Goal: Task Accomplishment & Management: Manage account settings

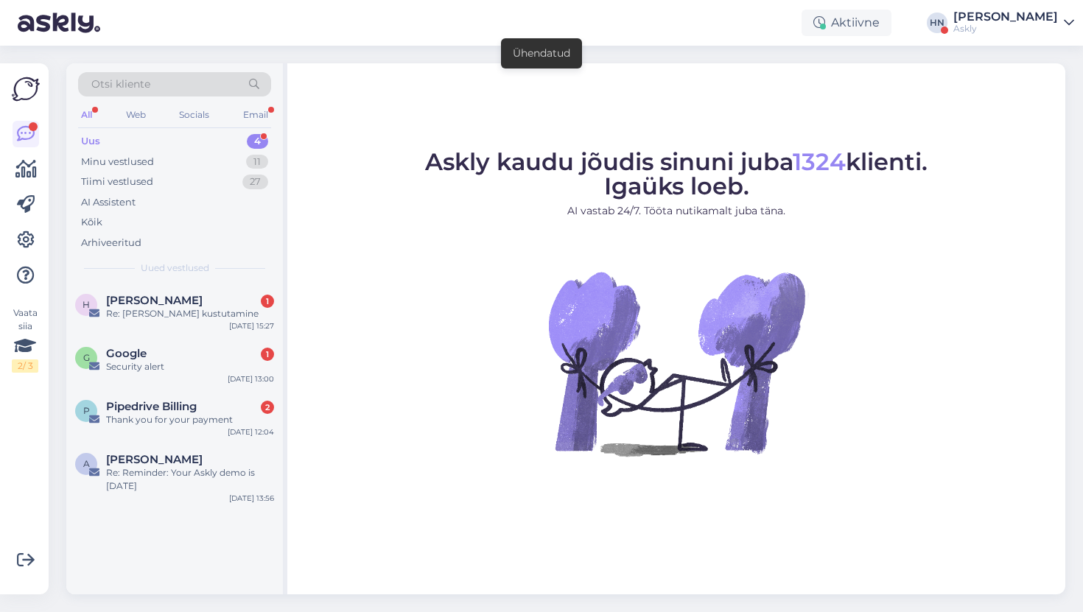
click at [405, 366] on figure "Askly kaudu jõudis sinuni juba 1324 klienti. Igaüks loeb. AI vastab 24/7. Tööta…" at bounding box center [677, 323] width 752 height 346
click at [190, 463] on span "[PERSON_NAME]" at bounding box center [154, 459] width 97 height 13
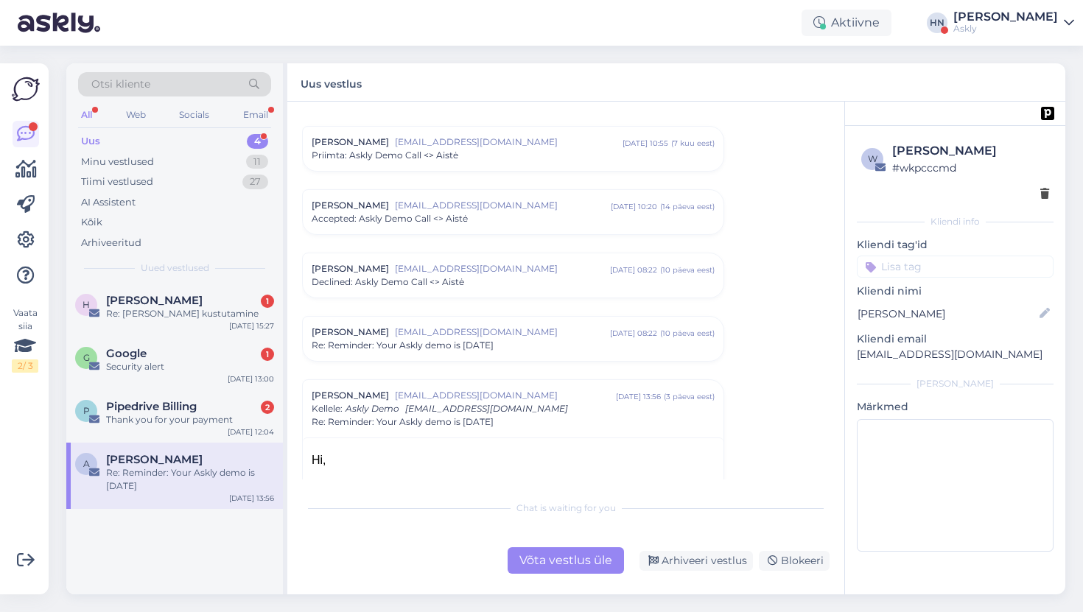
scroll to position [15, 0]
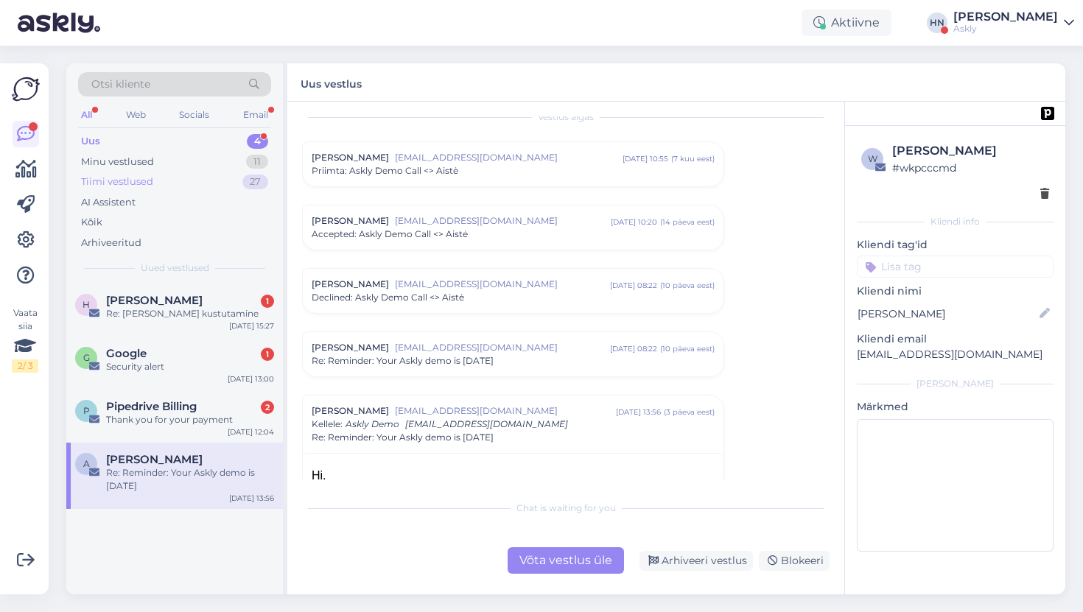
click at [129, 175] on div "Tiimi vestlused" at bounding box center [117, 182] width 72 height 15
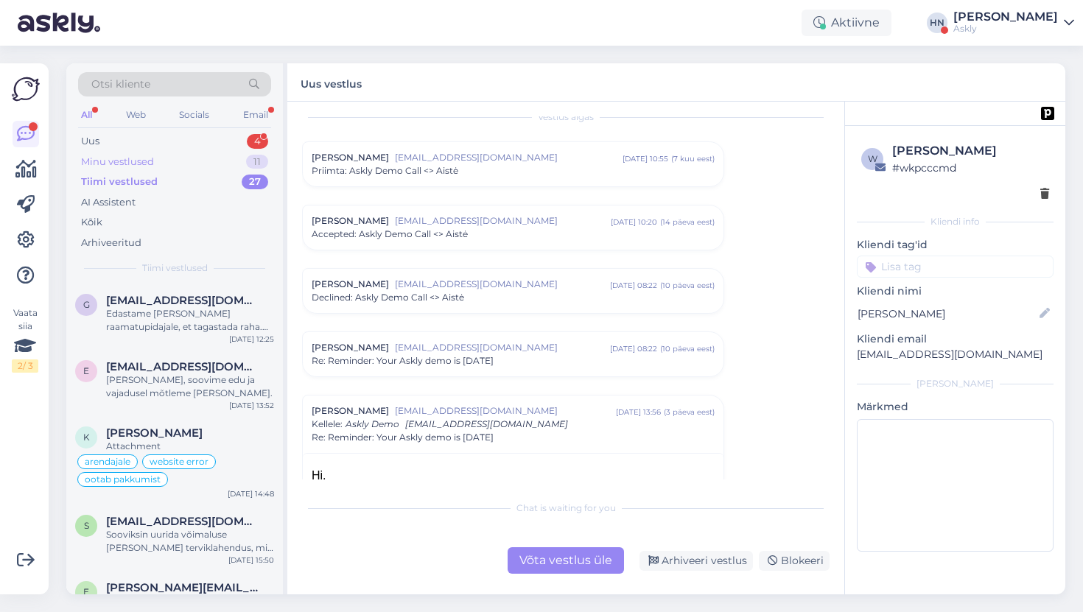
click at [130, 168] on div "Minu vestlused" at bounding box center [117, 162] width 73 height 15
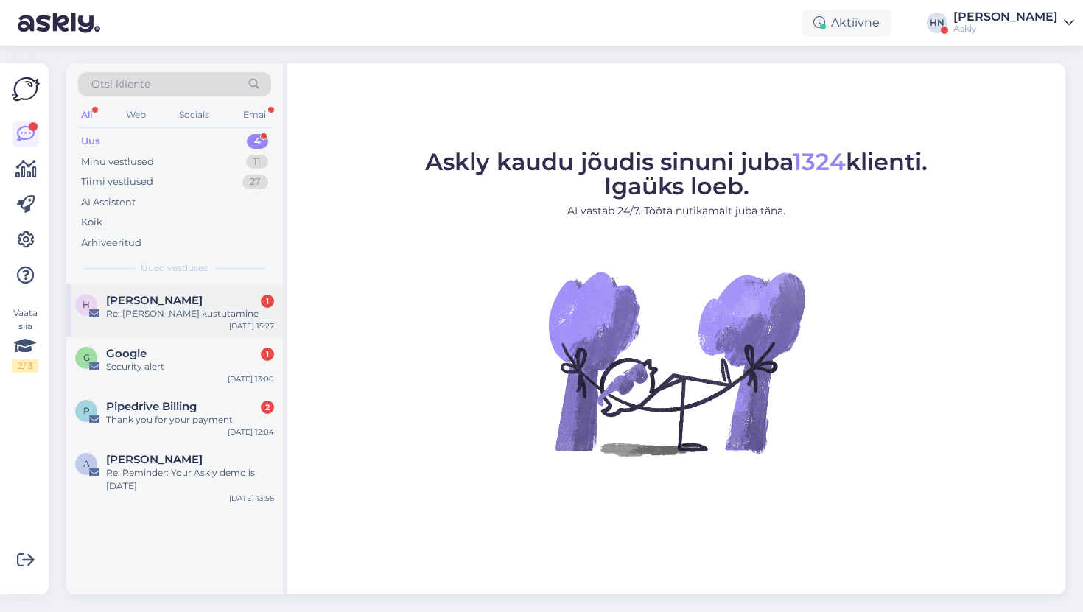
click at [167, 306] on span "[PERSON_NAME]" at bounding box center [154, 300] width 97 height 13
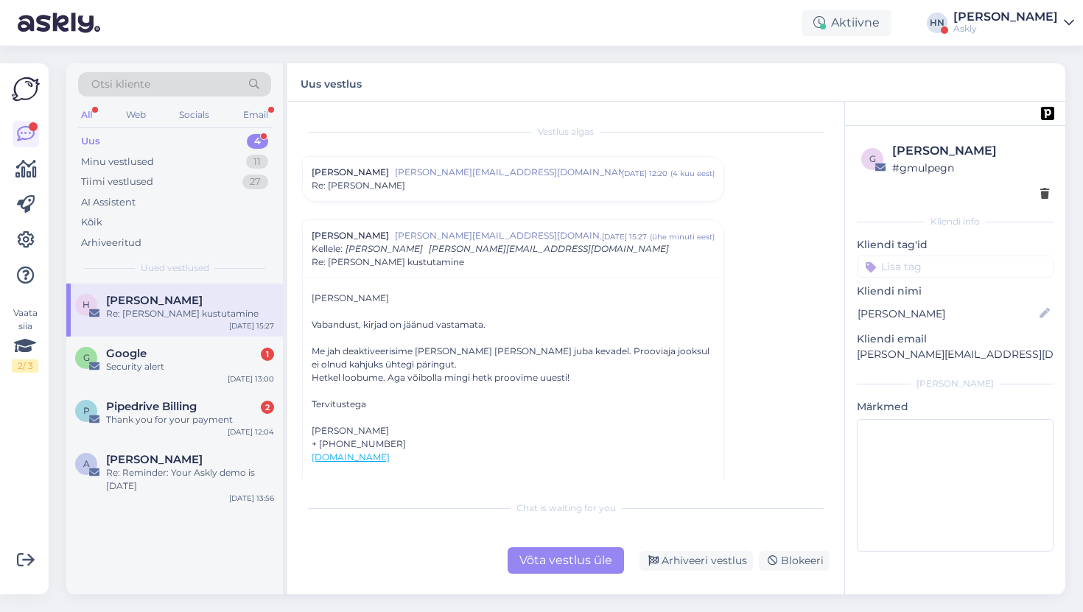
click at [390, 459] on link "[DOMAIN_NAME]" at bounding box center [351, 457] width 78 height 11
click at [185, 175] on div "Tiimi vestlused 27" at bounding box center [174, 182] width 193 height 21
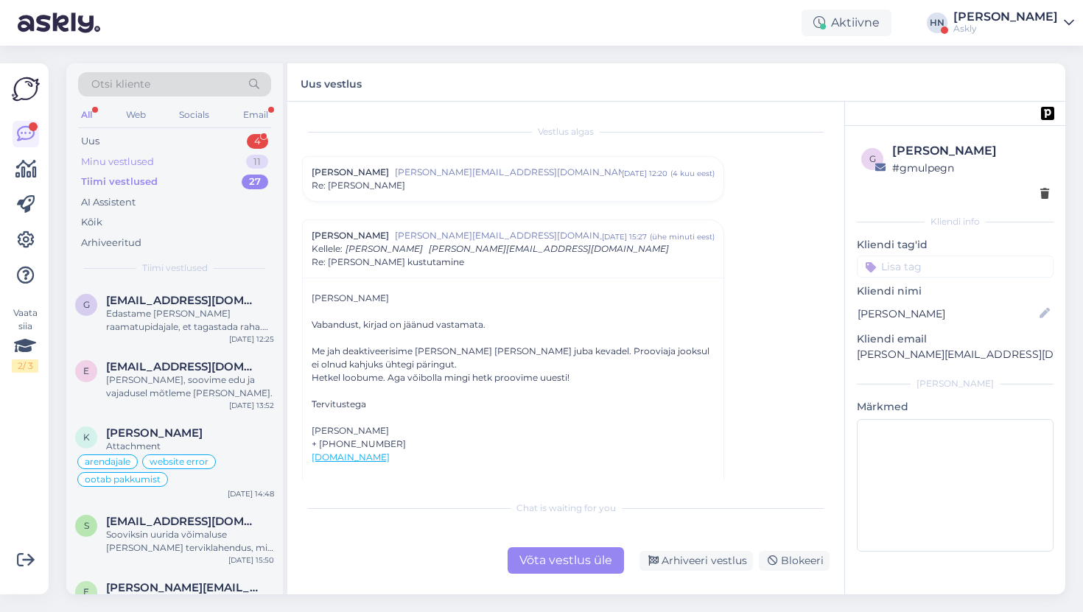
click at [185, 163] on div "Minu vestlused 11" at bounding box center [174, 162] width 193 height 21
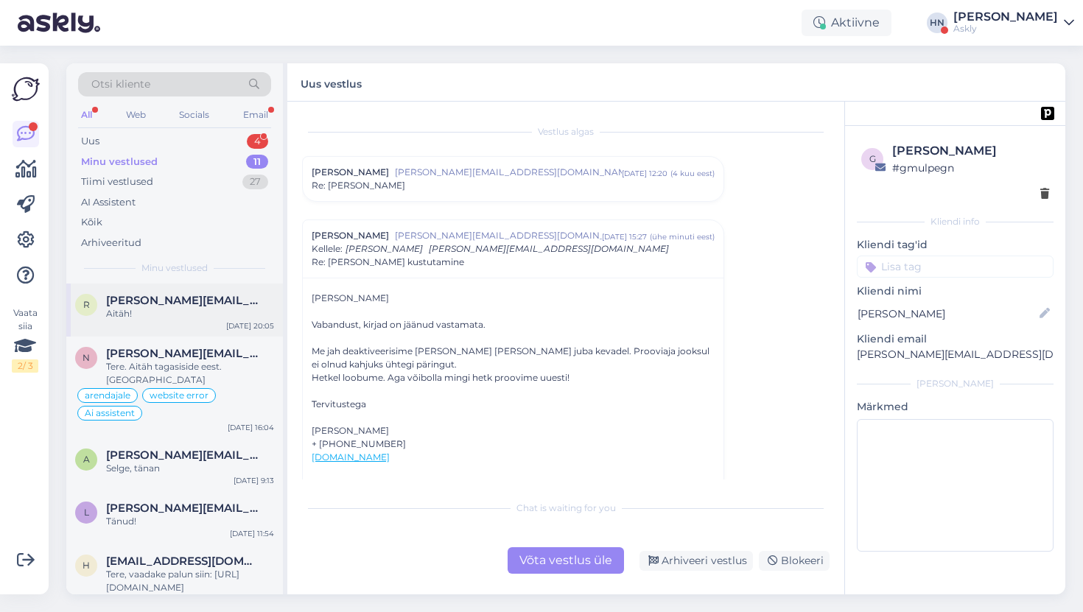
click at [169, 324] on div "r [PERSON_NAME][EMAIL_ADDRESS][DOMAIN_NAME] Aitäh! [DATE] 20:05" at bounding box center [174, 310] width 217 height 53
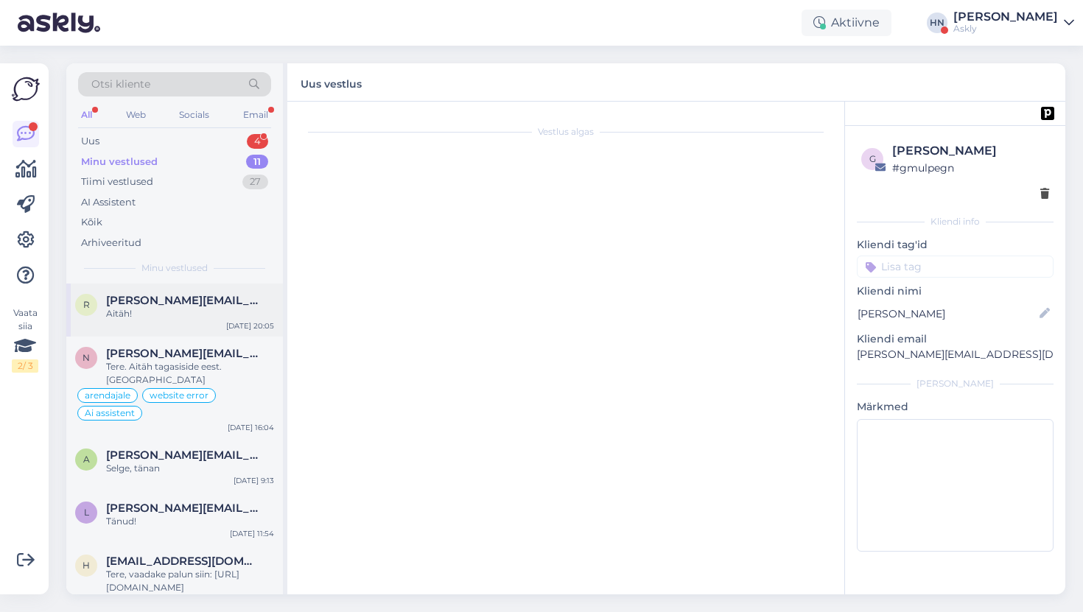
scroll to position [1277, 0]
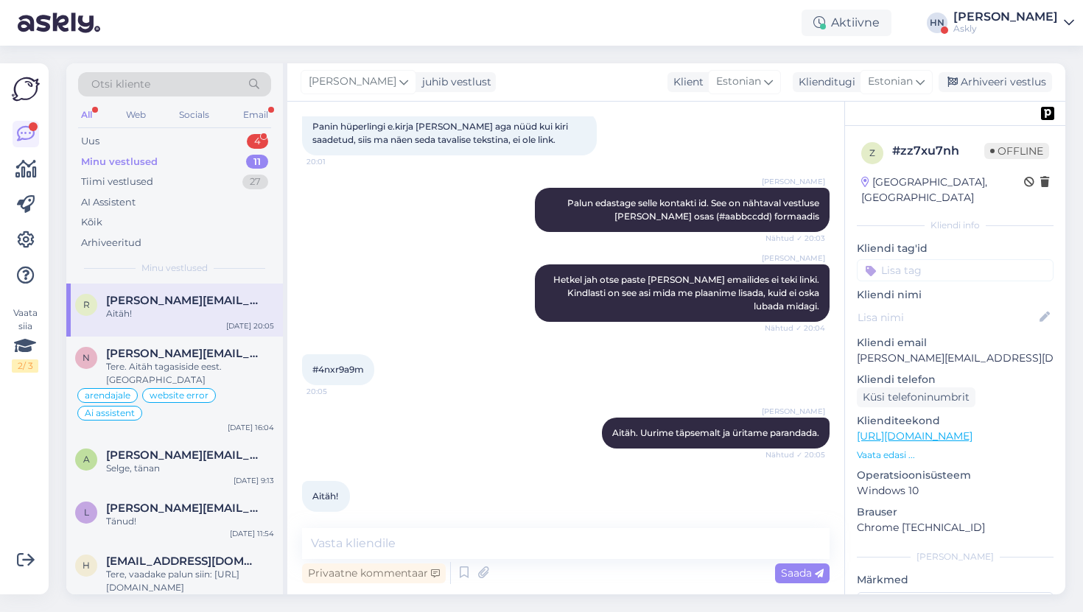
click at [992, 25] on div "Askly" at bounding box center [1006, 29] width 105 height 12
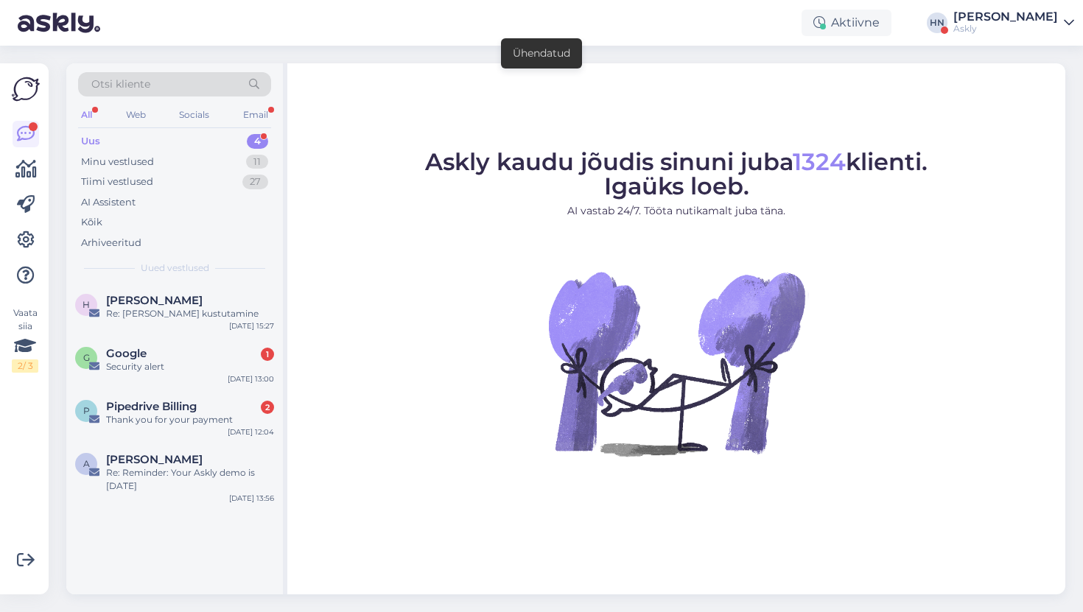
click at [954, 11] on div "Aktiivne HN Hans Niinemäe Askly" at bounding box center [541, 23] width 1083 height 46
click at [43, 245] on div "Vaata siia 2 / 3 Võimalused Veendu, et Askly loob sulle väärtust. Sulge Ühenda …" at bounding box center [24, 328] width 49 height 531
click at [27, 248] on icon at bounding box center [26, 240] width 18 height 18
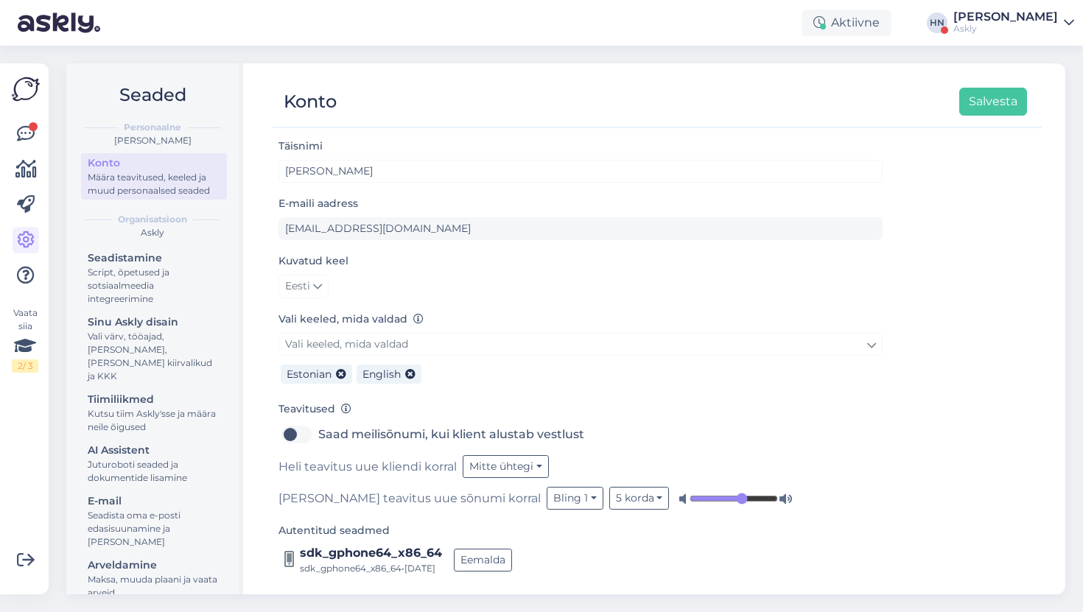
click at [117, 475] on div "Seadistamine Script, õpetused ja sotsiaalmeedia integreerimine Sinu Askly disai…" at bounding box center [154, 427] width 146 height 358
click at [128, 443] on div "AI Assistent" at bounding box center [154, 450] width 133 height 15
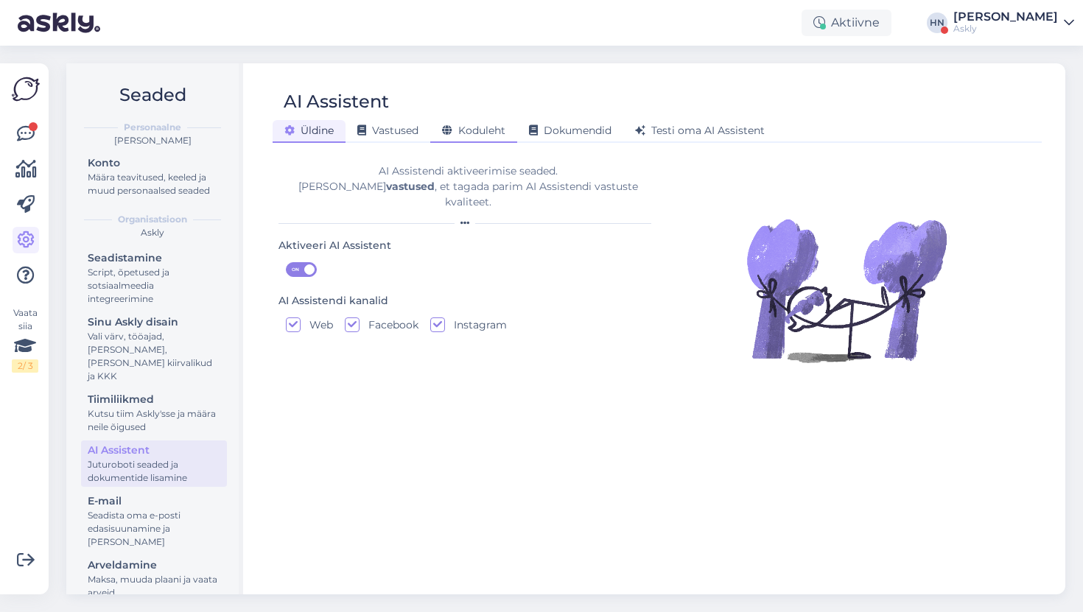
click at [436, 133] on div "Koduleht" at bounding box center [473, 131] width 87 height 23
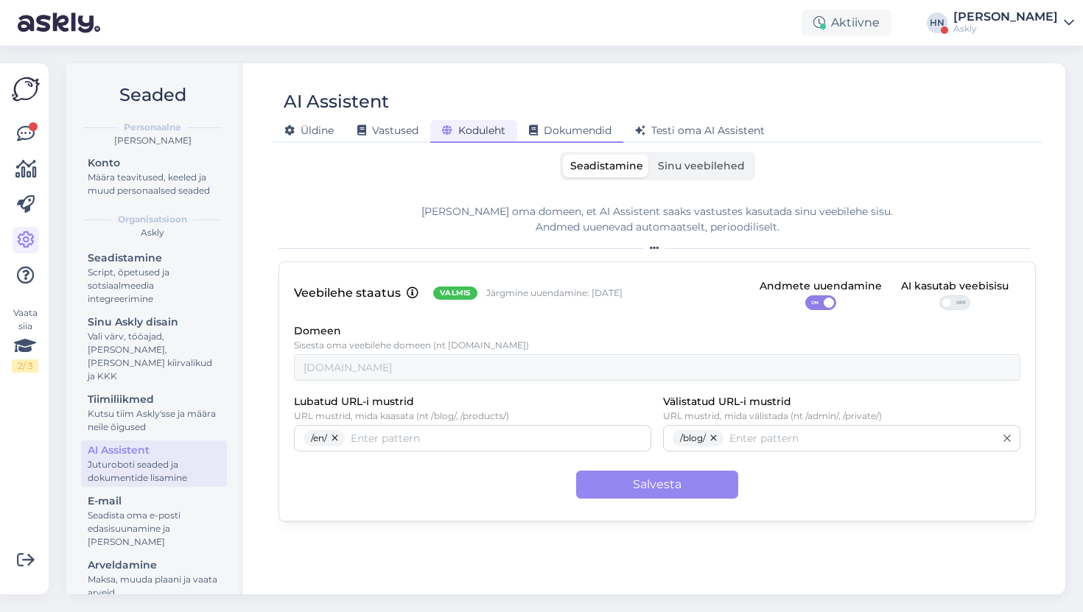
click at [533, 134] on icon at bounding box center [533, 131] width 9 height 10
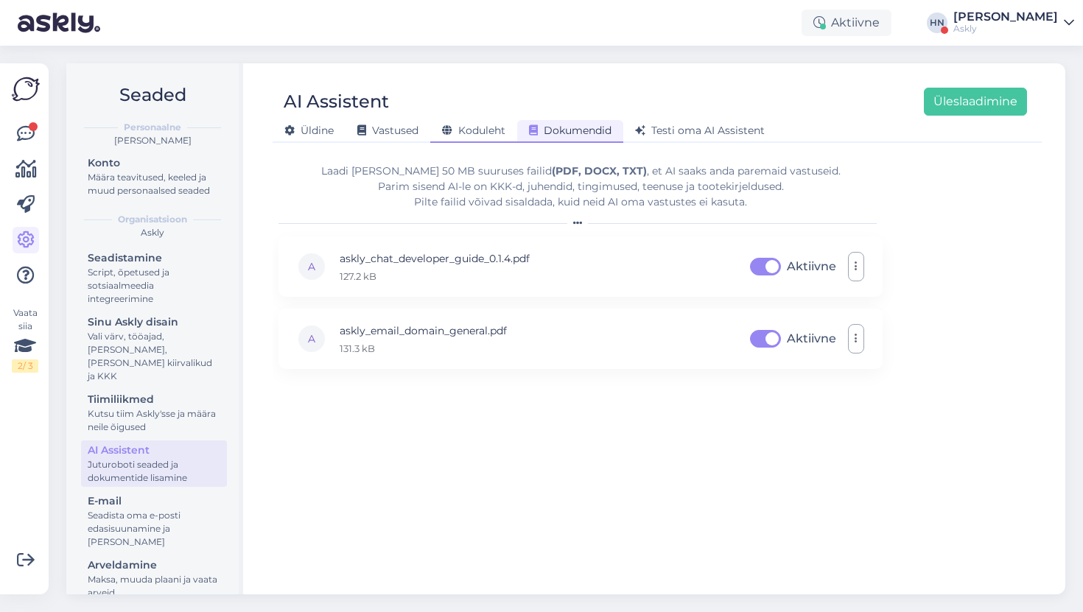
click at [484, 131] on span "Koduleht" at bounding box center [473, 130] width 63 height 13
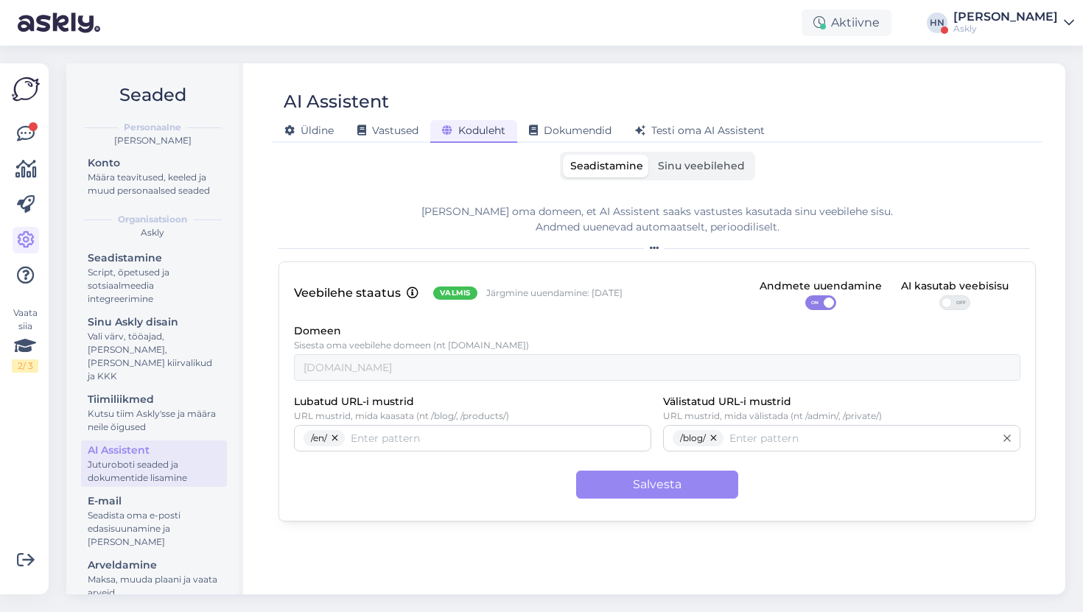
click at [642, 161] on span "Seadistamine" at bounding box center [606, 165] width 73 height 13
click at [563, 155] on input "Seadistamine" at bounding box center [563, 155] width 0 height 0
click at [657, 161] on label "Sinu veebilehed" at bounding box center [702, 166] width 102 height 23
click at [651, 155] on input "Sinu veebilehed" at bounding box center [651, 155] width 0 height 0
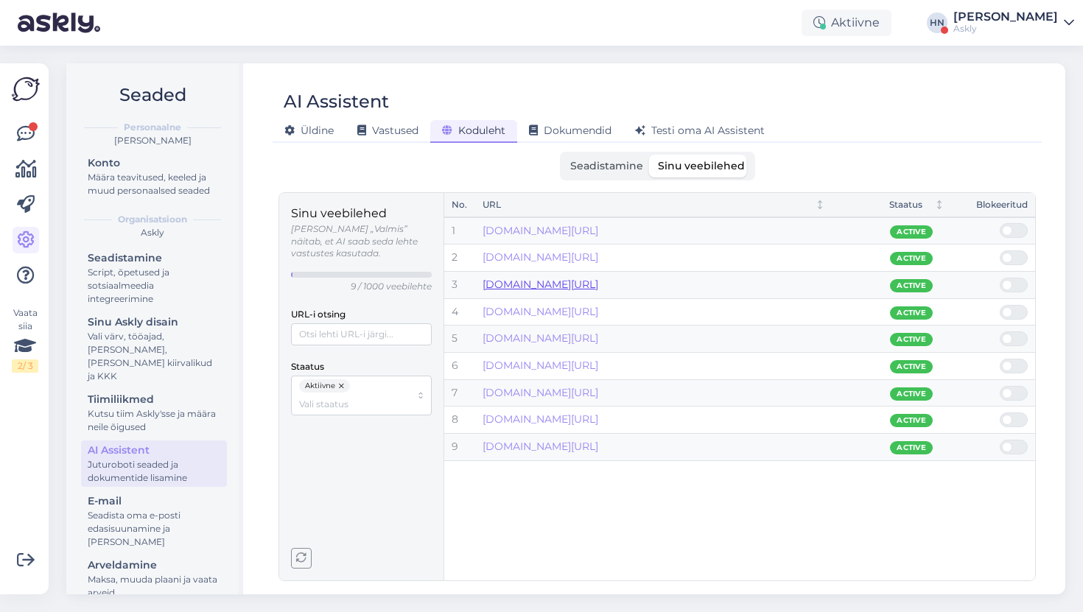
click at [594, 288] on link "www.askly.me/en/pricing" at bounding box center [541, 284] width 116 height 13
click at [422, 130] on div "Vastused" at bounding box center [388, 131] width 85 height 23
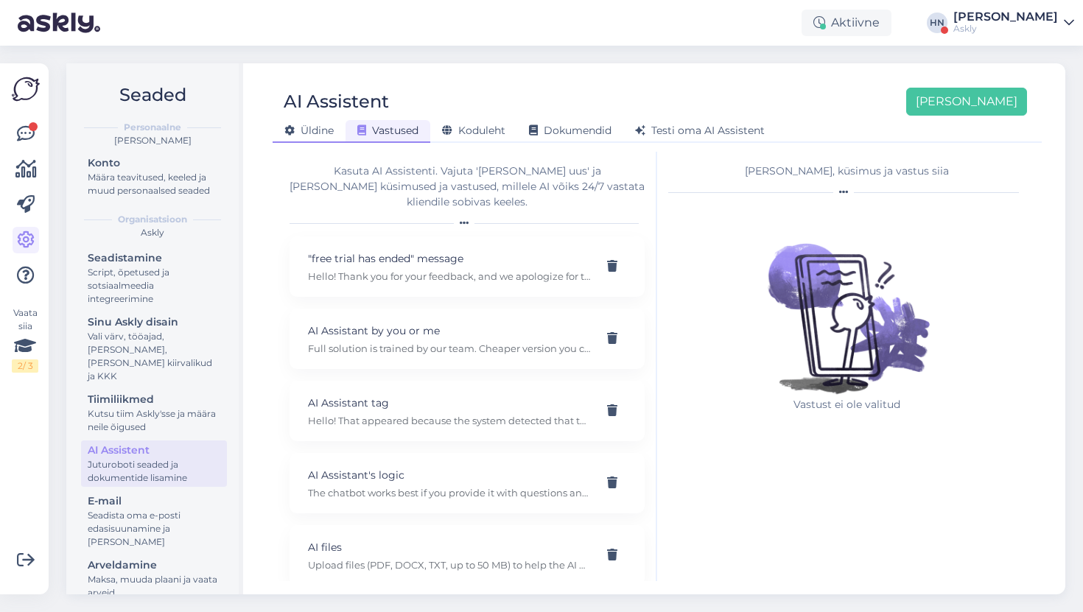
click at [304, 132] on span "Üldine" at bounding box center [308, 130] width 49 height 13
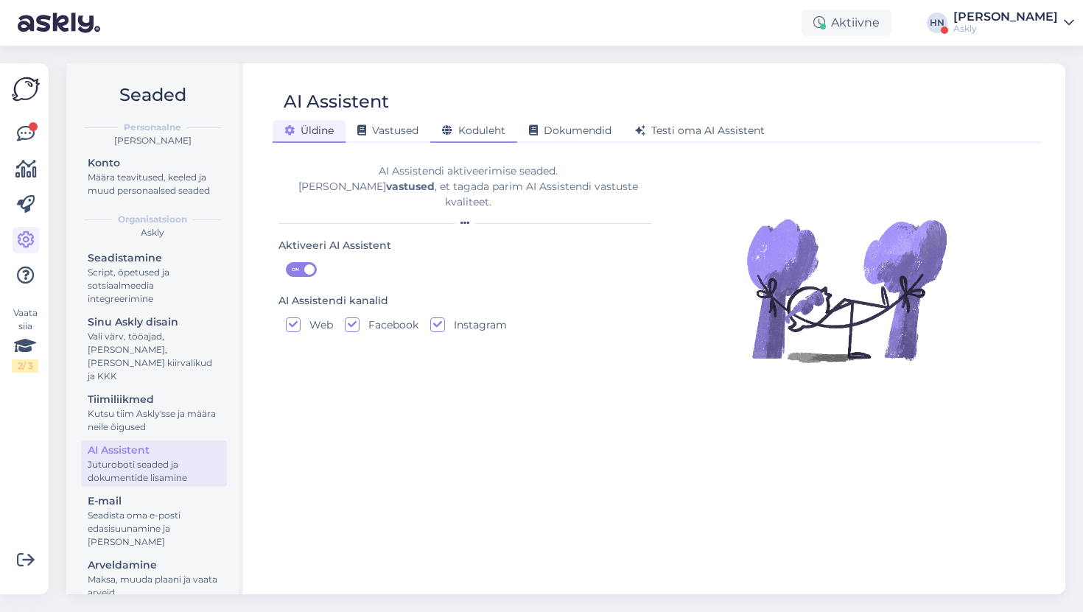
click at [471, 130] on span "Koduleht" at bounding box center [473, 130] width 63 height 13
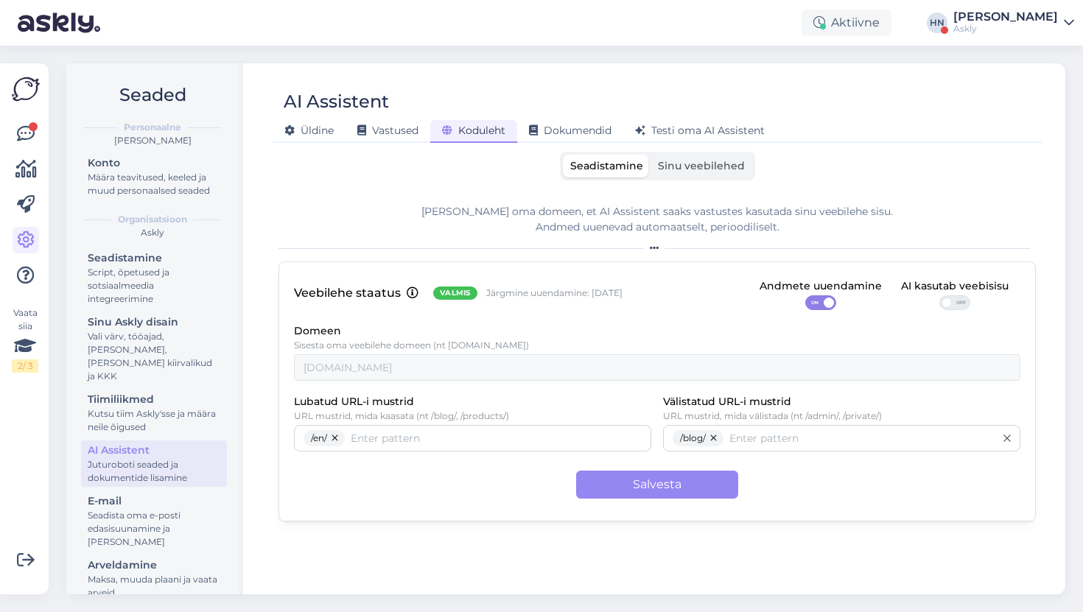
click at [962, 296] on span "OFF" at bounding box center [961, 302] width 18 height 13
click at [940, 295] on input "OFF" at bounding box center [940, 295] width 0 height 0
click at [630, 483] on button "Salvesta" at bounding box center [657, 485] width 162 height 28
click at [724, 93] on div "AI Assistent" at bounding box center [650, 102] width 755 height 28
click at [713, 122] on div "Testi oma AI Assistent" at bounding box center [699, 131] width 153 height 23
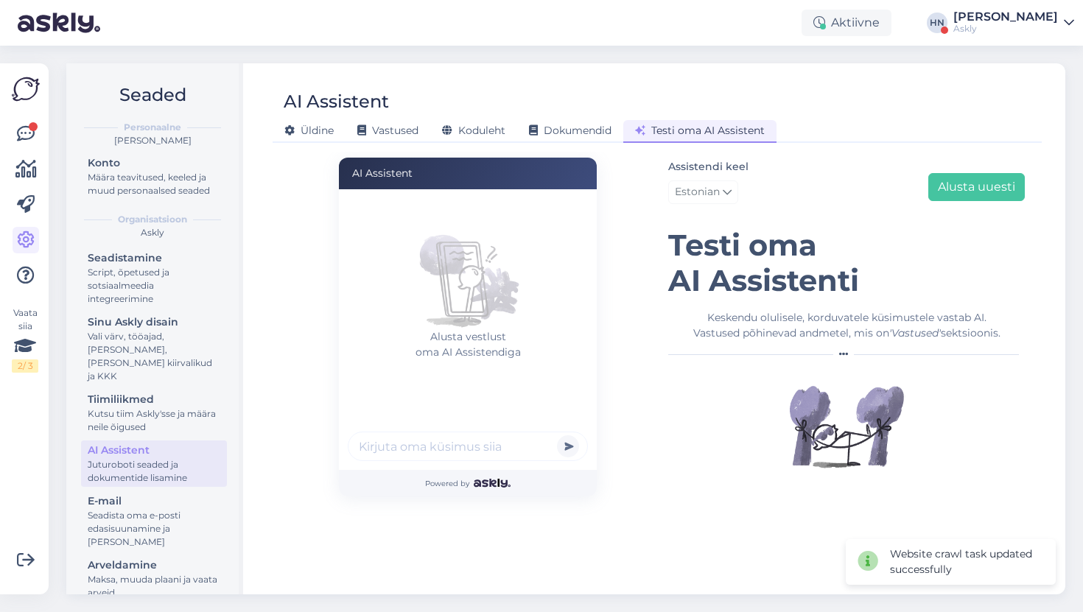
click at [440, 439] on input "text" at bounding box center [468, 446] width 240 height 29
paste input "AI responses"
type input "Palju AI vastuseid smart paketis on ?"
click at [557, 436] on button "submit" at bounding box center [568, 447] width 22 height 22
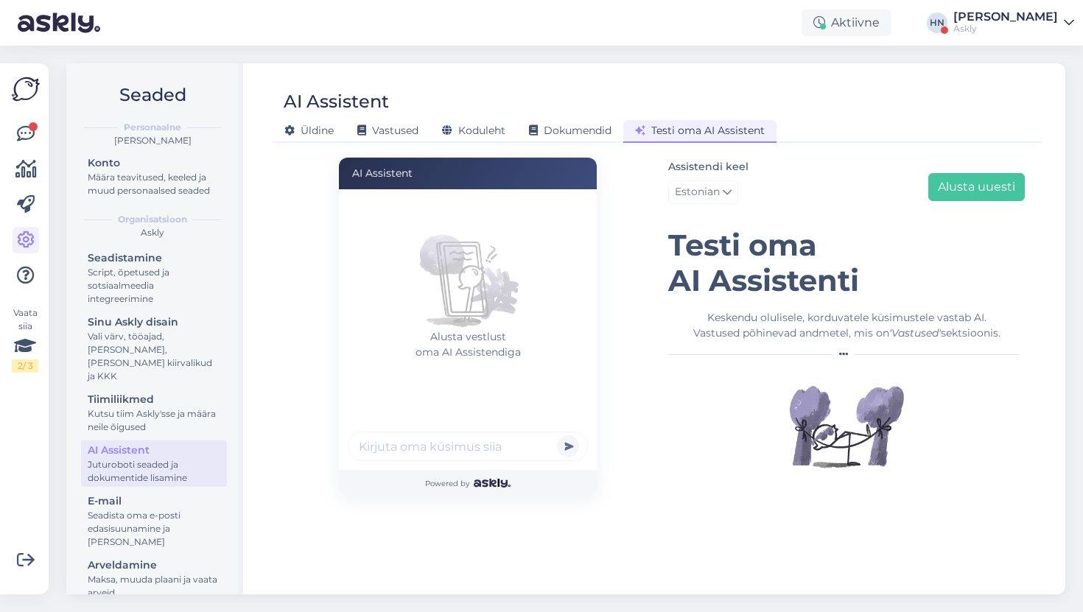
scroll to position [0, 0]
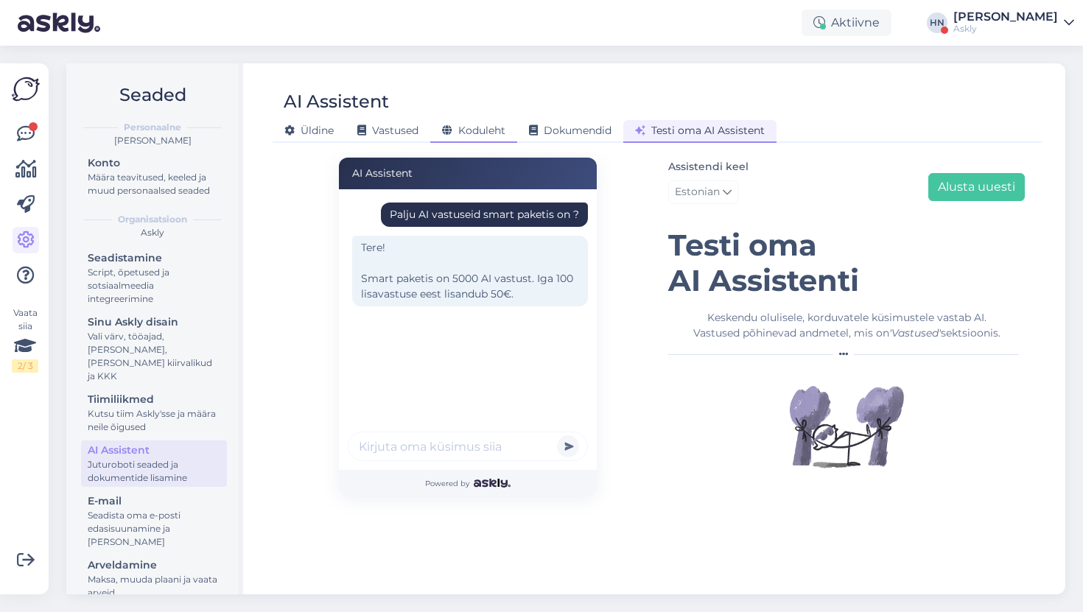
click at [441, 127] on div "Koduleht" at bounding box center [473, 131] width 87 height 23
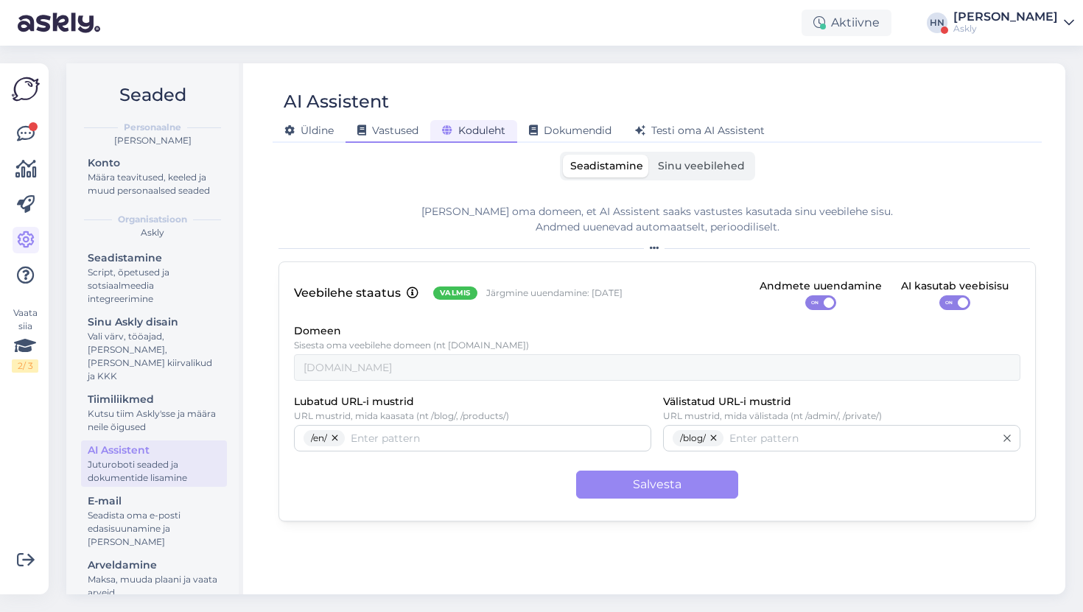
click at [405, 127] on span "Vastused" at bounding box center [387, 130] width 61 height 13
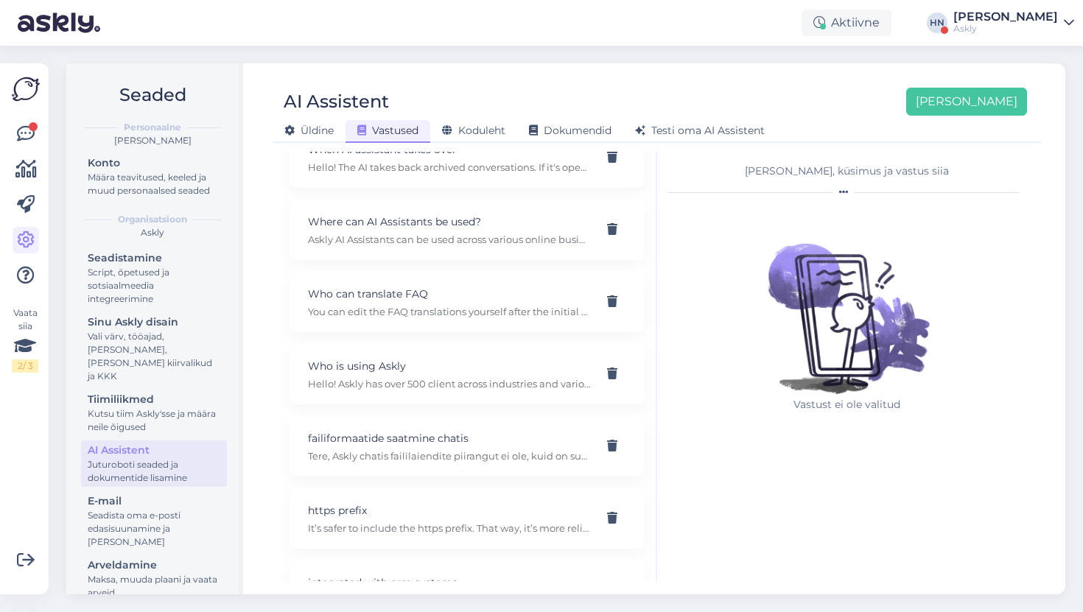
scroll to position [8426, 0]
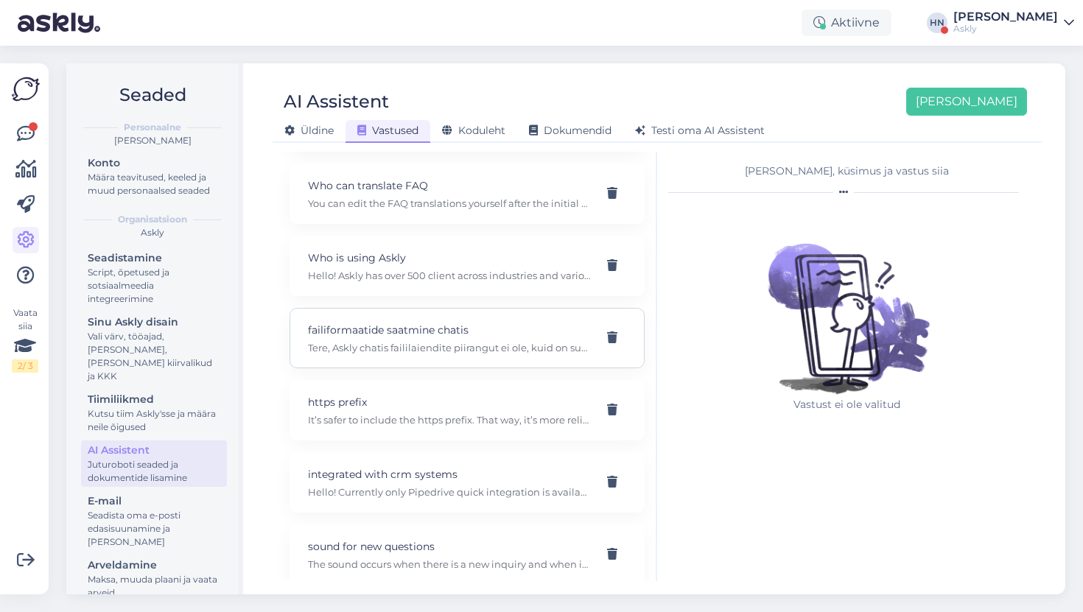
click at [394, 341] on p "Tere, Askly chatis faililaiendite piirangut ei ole, kuid on suuruse limiit 50mb." at bounding box center [449, 347] width 283 height 13
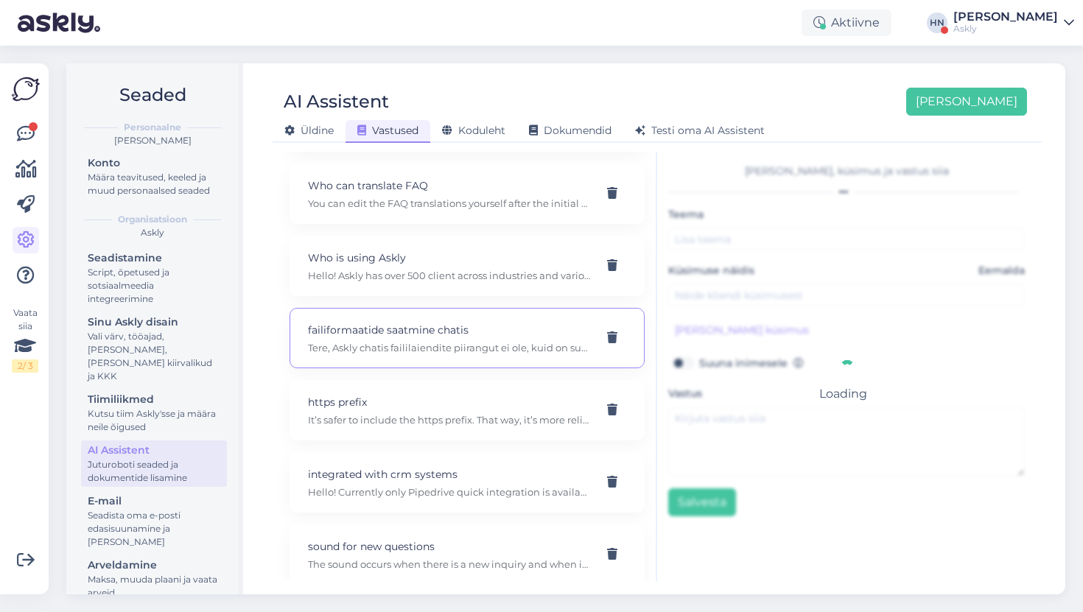
type input "failiformaatide saatmine chatis"
type input "milliseid failiformaate saavad kliendid chati vestlussesse lisada?"
type textarea "Tere, Askly chatis faililaiendite piirangut ei ole, kuid on suuruse limiit 50mb."
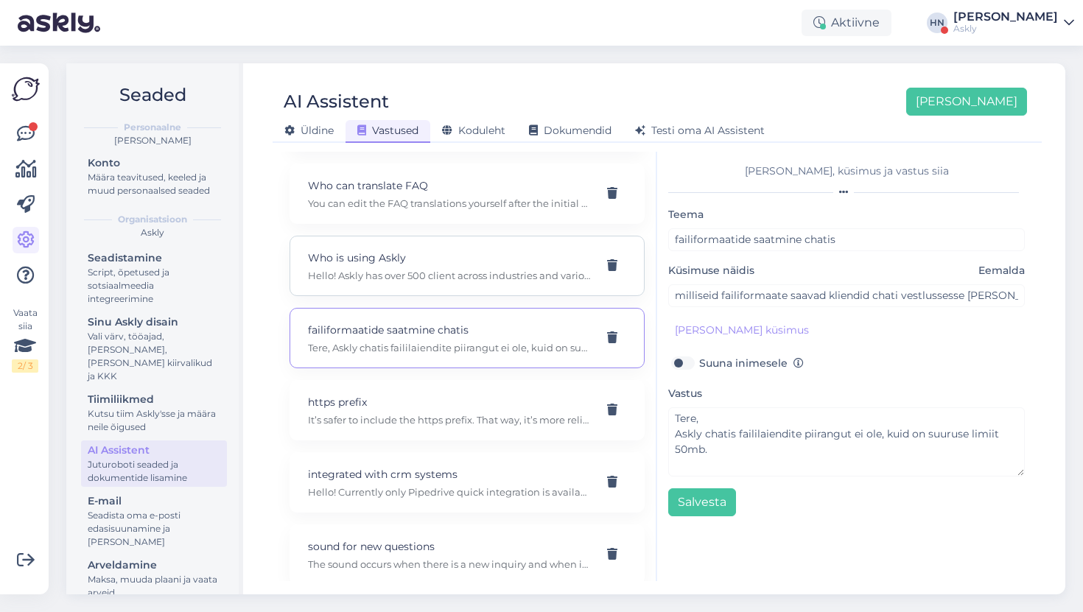
click at [397, 269] on p "Hello! Askly has over 500 client across industries and various sizes. From smal…" at bounding box center [449, 275] width 283 height 13
type input "Who is using Askly"
type input "Do you already have AI chat being used by someone?"
type textarea "Hello! Askly has over 500 client across industries and various sizes. From smal…"
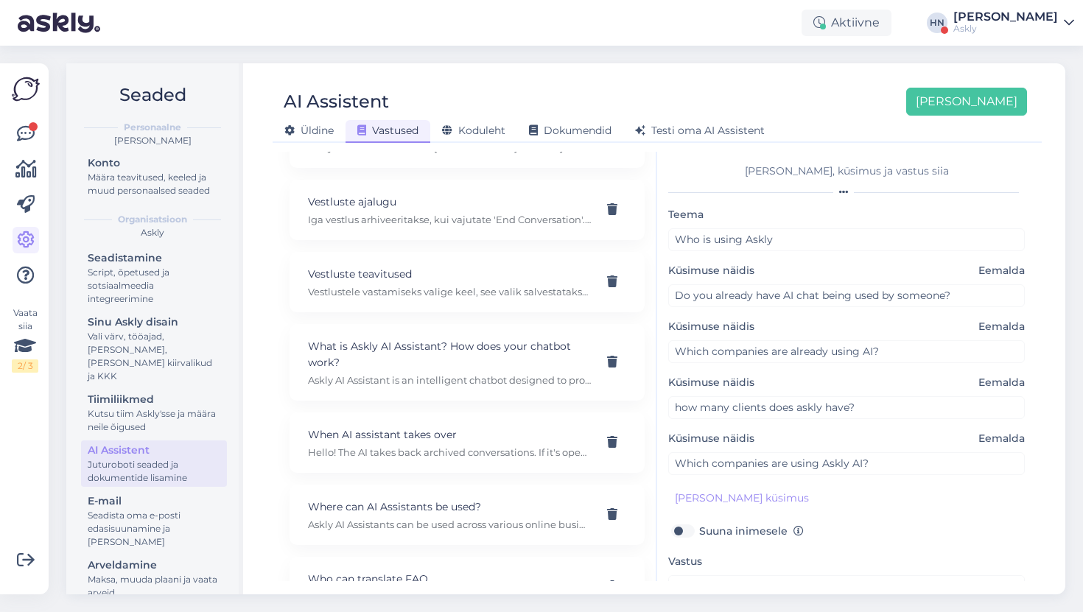
click at [397, 266] on p "Vestluste teavitused" at bounding box center [449, 274] width 283 height 16
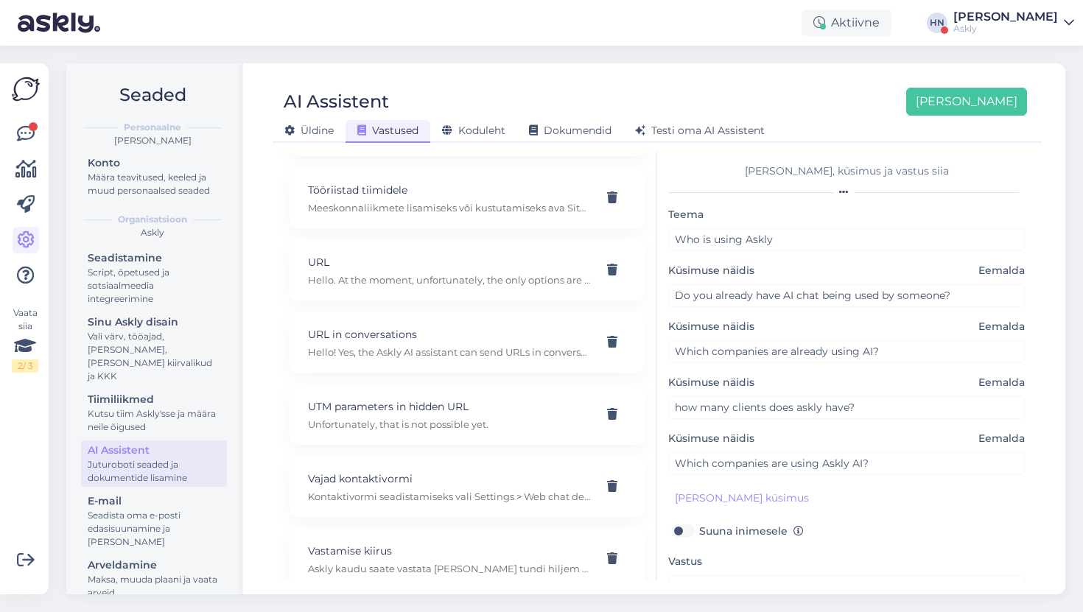
type input "Vestluste teavitused"
type input "Kuidas saan seadistada vestluste teavitusi?"
type textarea "Vestlustele vastamiseks valige keel, see valik salvestatakse. Sisestage vastus …"
type input "Millised on sammud vastamise keele ja teavituste valimiseks?"
type input "Kuidas hallata vestluste teavitusi Askly's?"
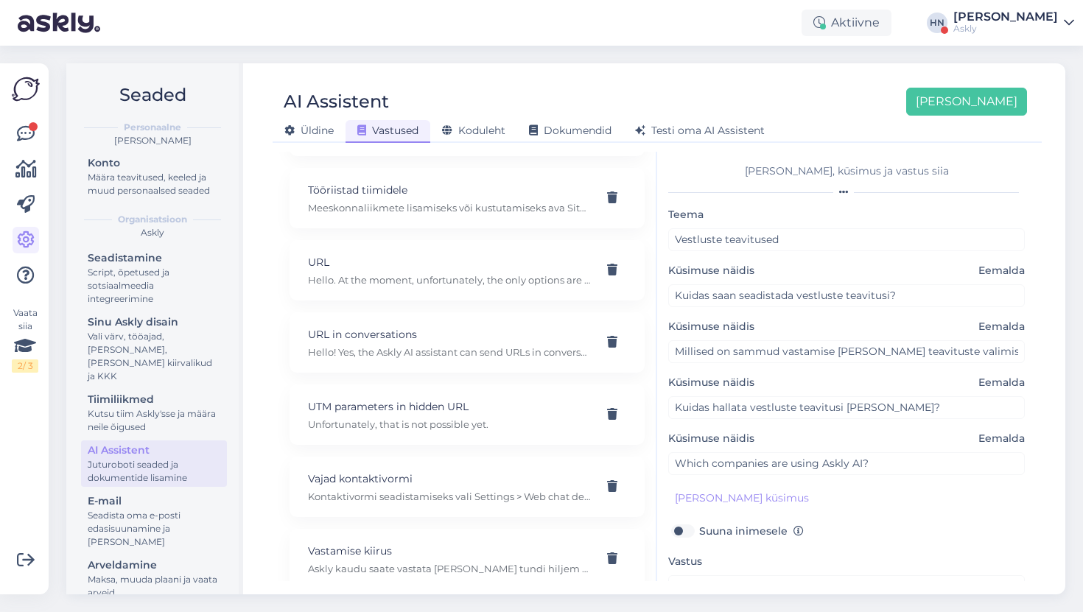
click at [397, 273] on p "Hello. At the moment, unfortunately, the only options are to add full or shorte…" at bounding box center [449, 279] width 283 height 13
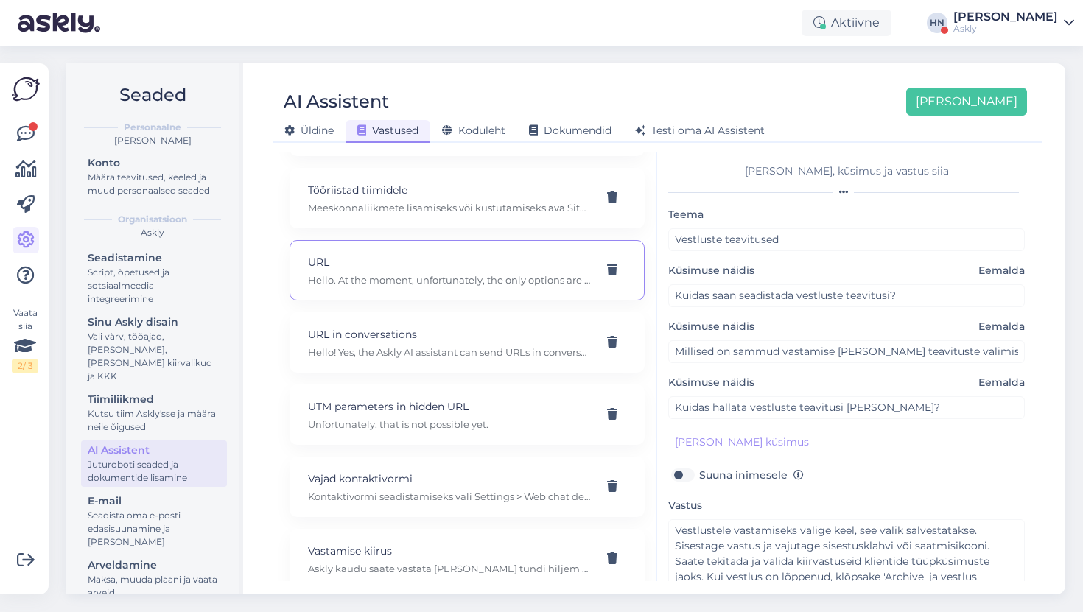
type input "URL"
type input "I tried to add a clean link using HTML, but it didn’t work."
type textarea "Hello. At the moment, unfortunately, the only options are to add full or shorte…"
type input "How far along are you with the development that would allow entering URLs as te…"
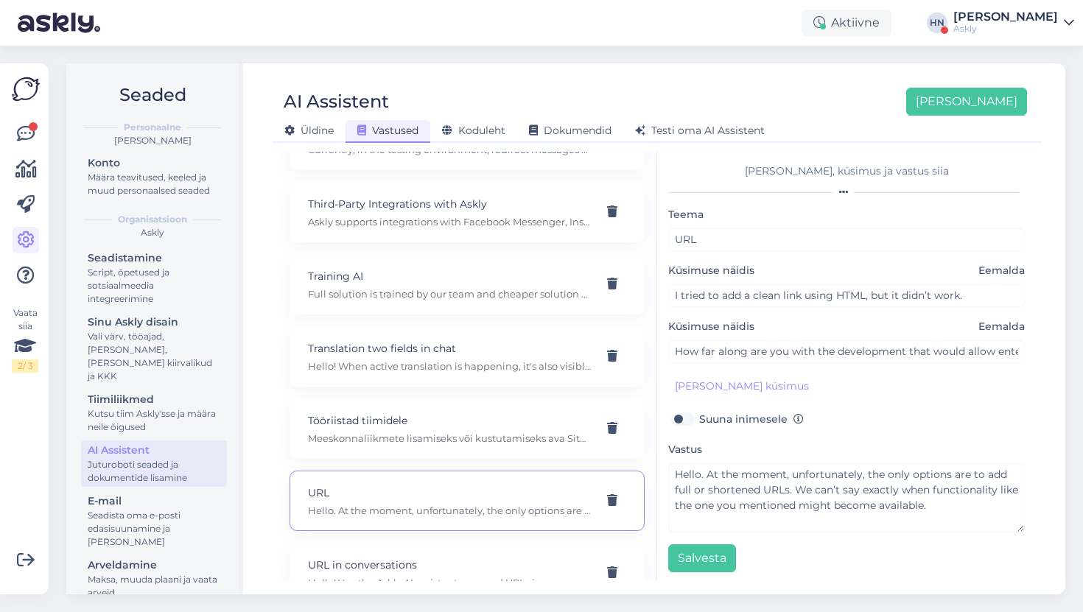
scroll to position [7264, 0]
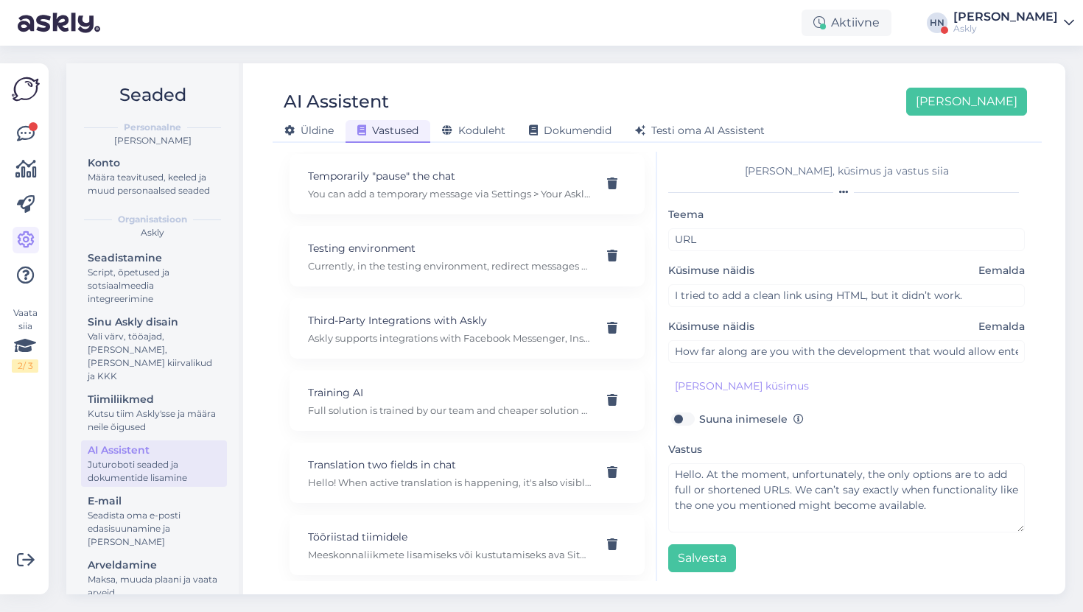
click at [397, 259] on div "Testing environment Currently, in the testing environment, redirect messages ar…" at bounding box center [467, 256] width 355 height 60
type input "Testing environment"
type input "I just tested my AI assistant, and it answered my question in English."
type textarea "Currently, in the testing environment, redirect messages are in English, but th…"
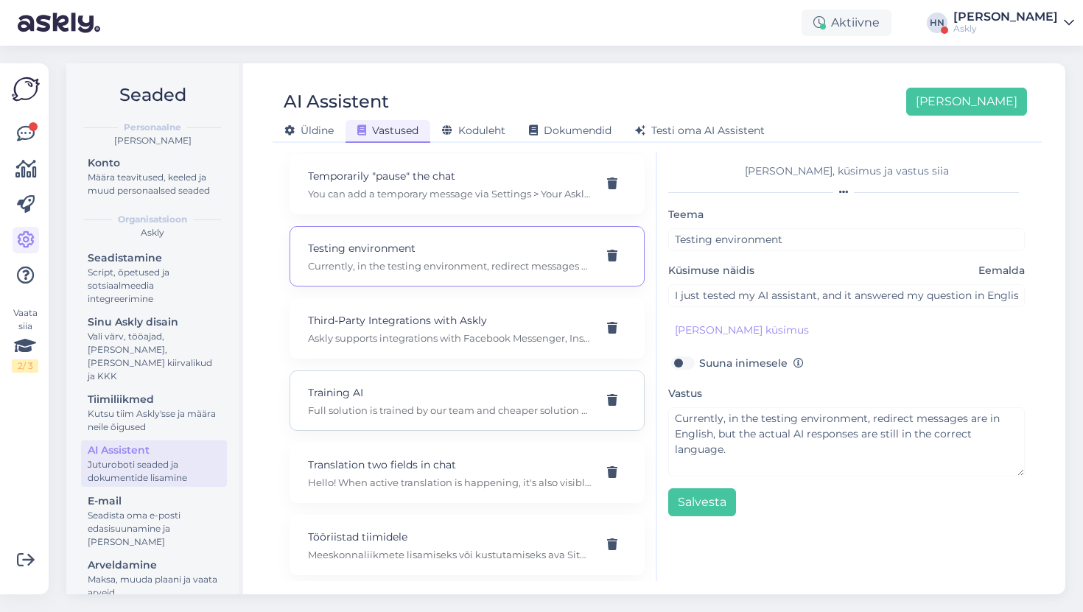
click at [396, 385] on p "Training AI" at bounding box center [449, 393] width 283 height 16
type input "Training AI"
type input "Does Askly train the AI to give correct responses, or do I have to do that myse…"
type textarea "Full solution is trained by our team and cheaper solution you can set up yourse…"
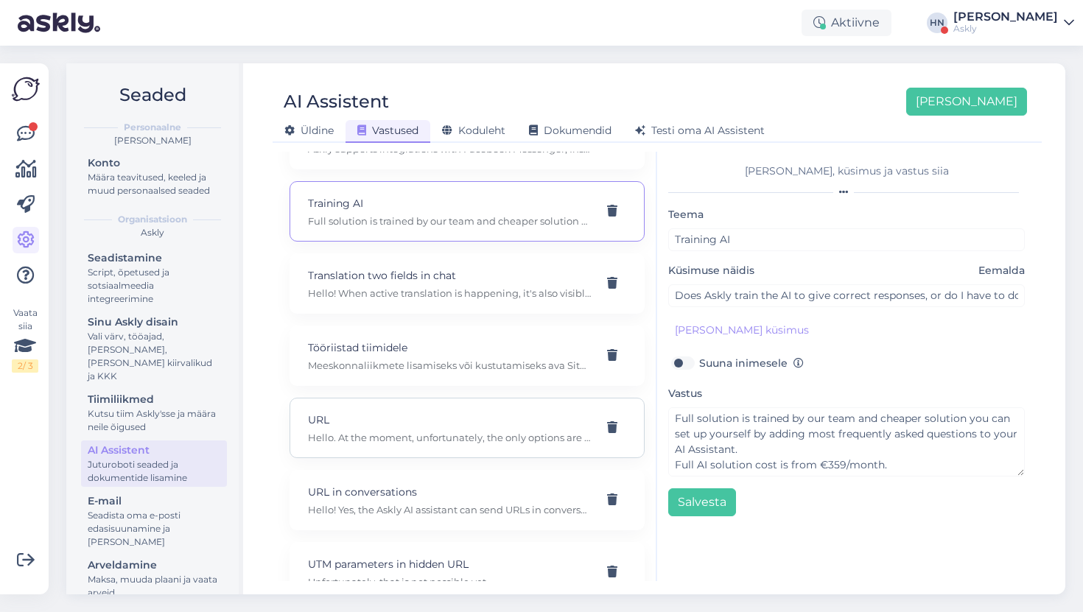
scroll to position [7574, 0]
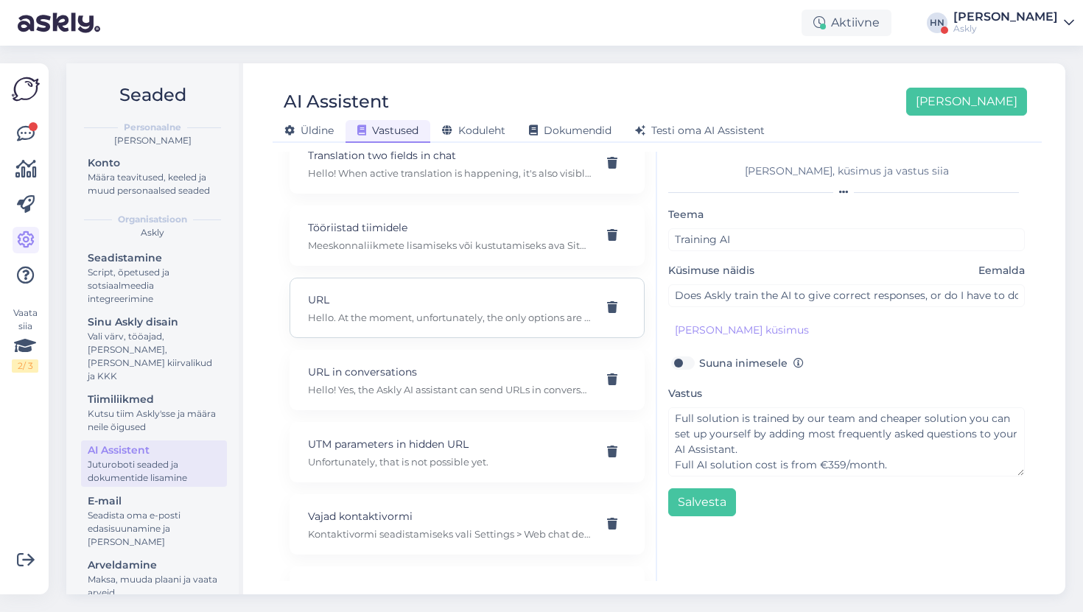
click at [390, 293] on div "URL Hello. At the moment, unfortunately, the only options are to add full or sh…" at bounding box center [449, 308] width 283 height 32
type input "URL"
type input "I tried to add a clean link using HTML, but it didn’t work."
type textarea "Hello. At the moment, unfortunately, the only options are to add full or shorte…"
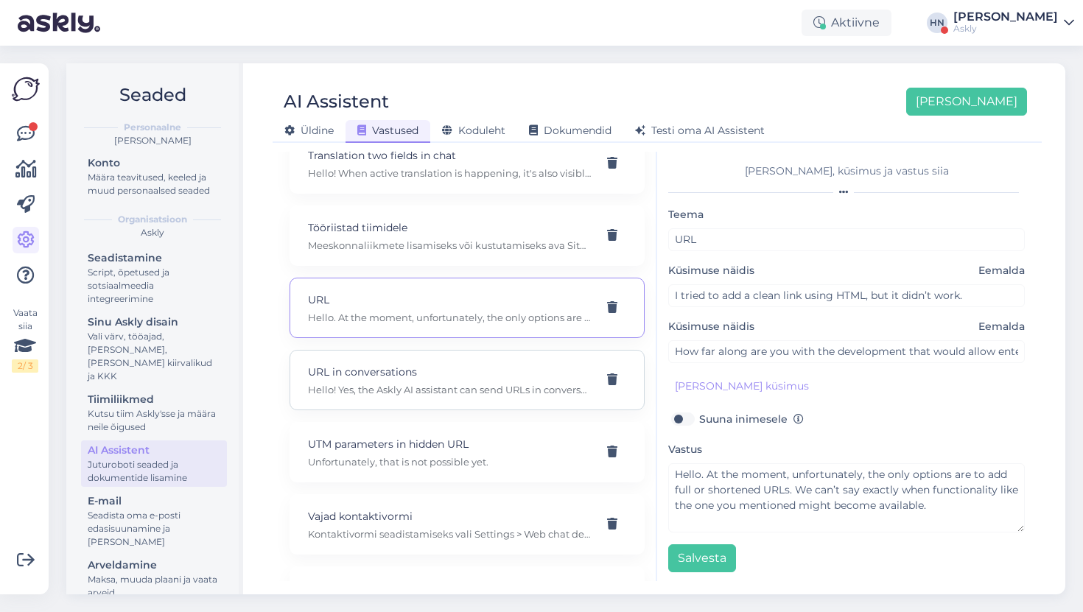
click at [523, 387] on div "URL in conversations Hello! Yes, the Askly AI assistant can send URLs in conver…" at bounding box center [467, 380] width 355 height 60
type input "URL in conversations"
type input "Can the Askly AI assistant also send URLs in conversations?"
type textarea "Hello! Yes, the Askly AI assistant can send URLs in conversations."
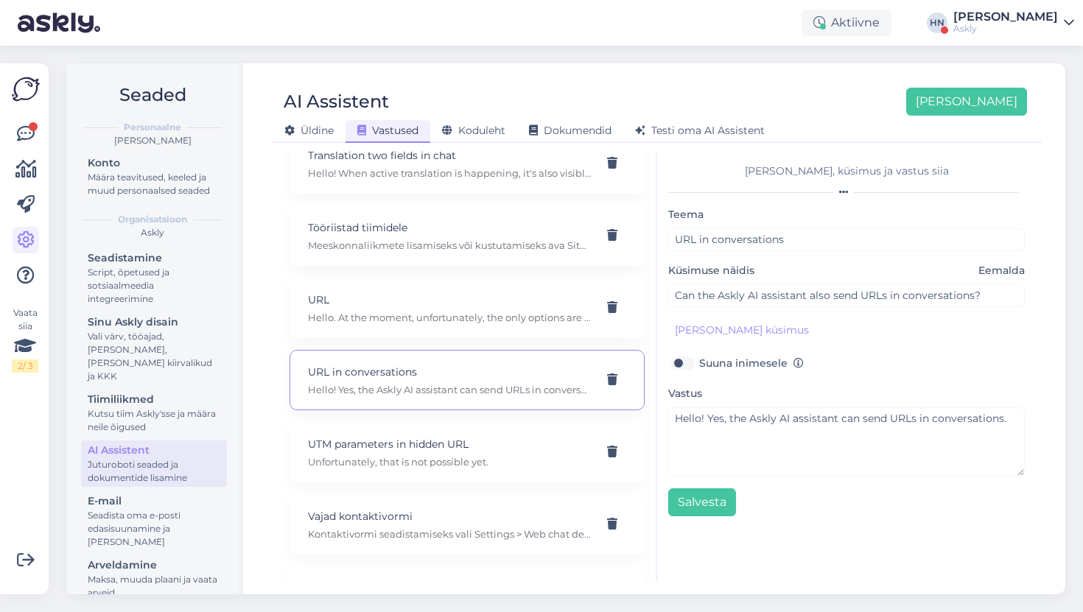
click at [130, 443] on div "AI Assistent" at bounding box center [154, 450] width 133 height 15
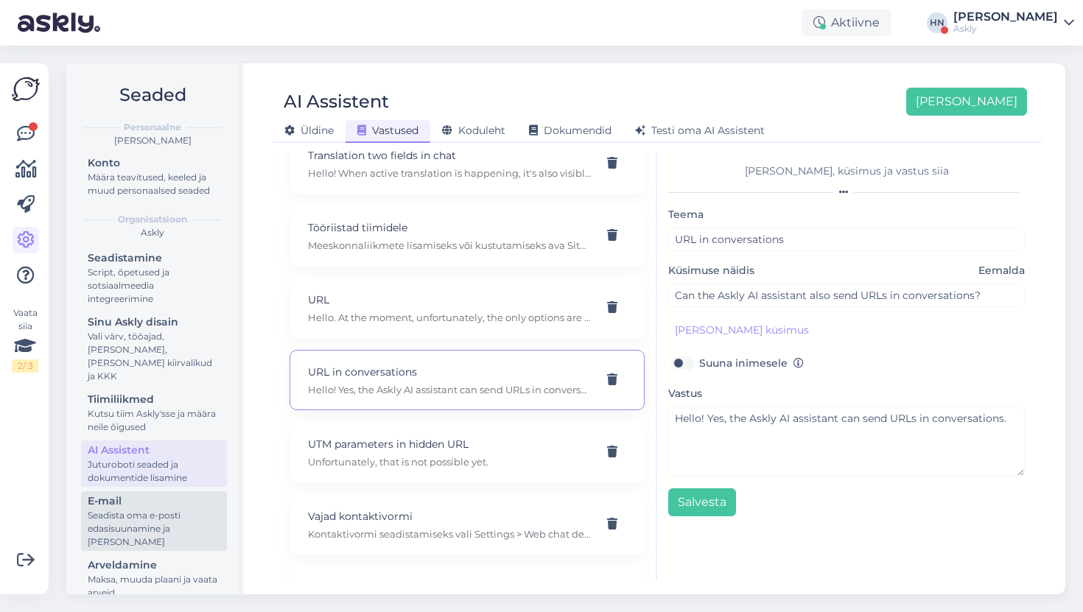
click at [131, 494] on div "E-mail" at bounding box center [154, 501] width 133 height 15
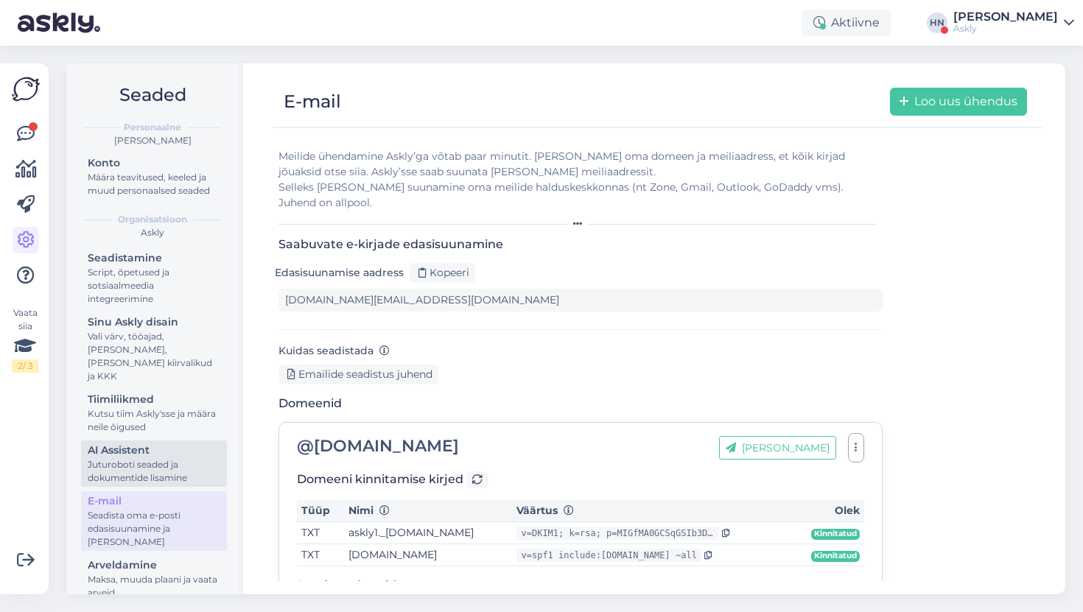
click at [121, 443] on div "AI Assistent" at bounding box center [154, 450] width 133 height 15
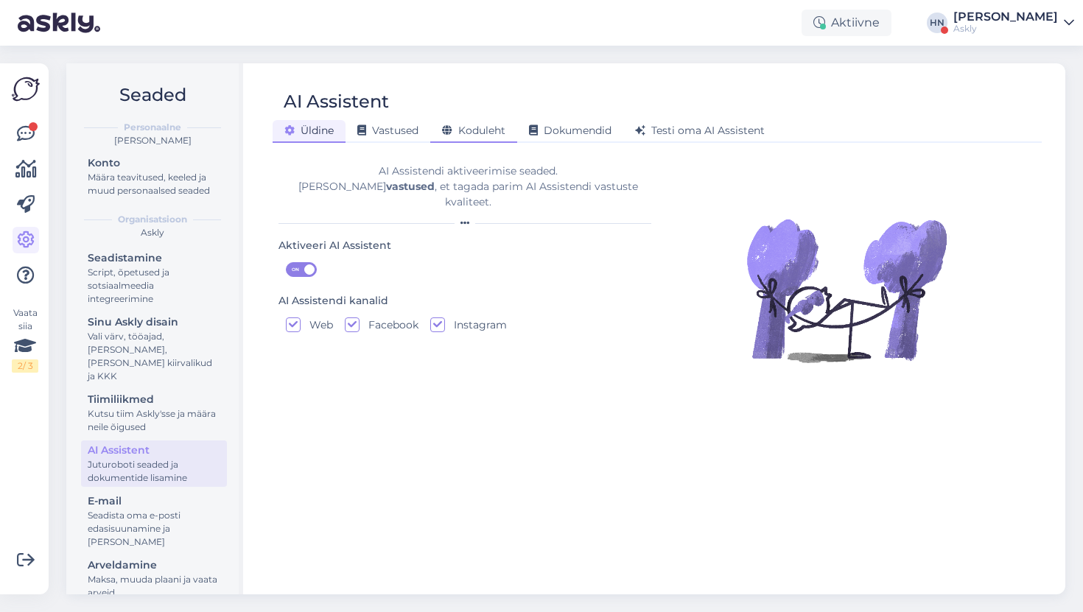
click at [455, 141] on div "Koduleht" at bounding box center [473, 131] width 87 height 23
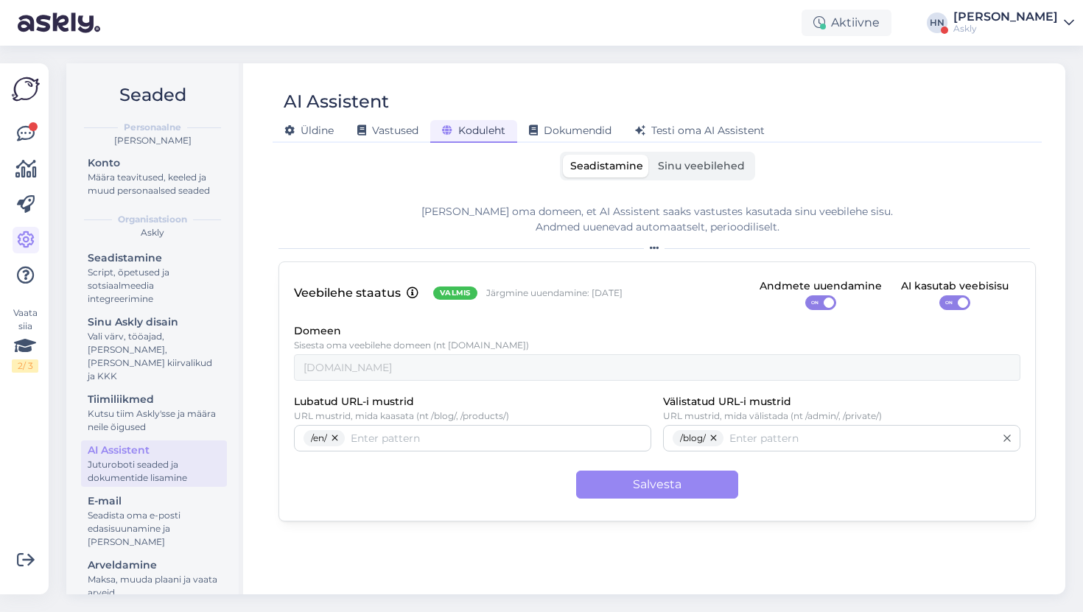
click at [553, 105] on div "AI Assistent" at bounding box center [650, 102] width 755 height 28
click at [692, 183] on div "Seadistamine Sinu veebilehed Lisa oma domeen, et AI Assistent saaks vastustes k…" at bounding box center [658, 367] width 758 height 430
click at [692, 166] on span "Sinu veebilehed" at bounding box center [701, 165] width 87 height 13
click at [651, 155] on input "Sinu veebilehed" at bounding box center [651, 155] width 0 height 0
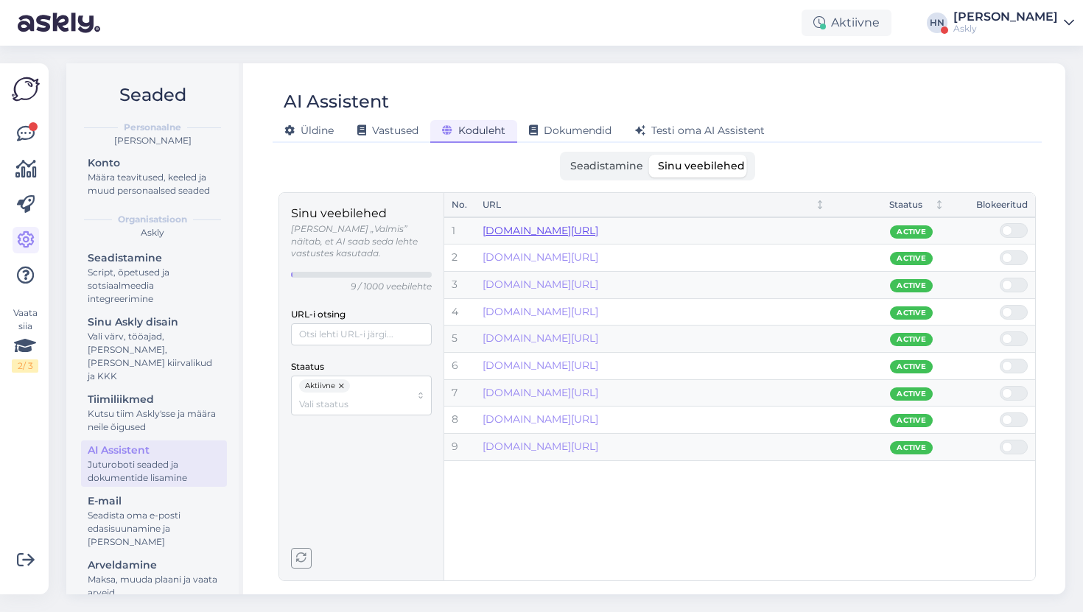
click at [588, 232] on link "www.askly.me/en/tutorials" at bounding box center [541, 230] width 116 height 13
click at [670, 129] on span "Testi oma AI Assistent" at bounding box center [700, 130] width 130 height 13
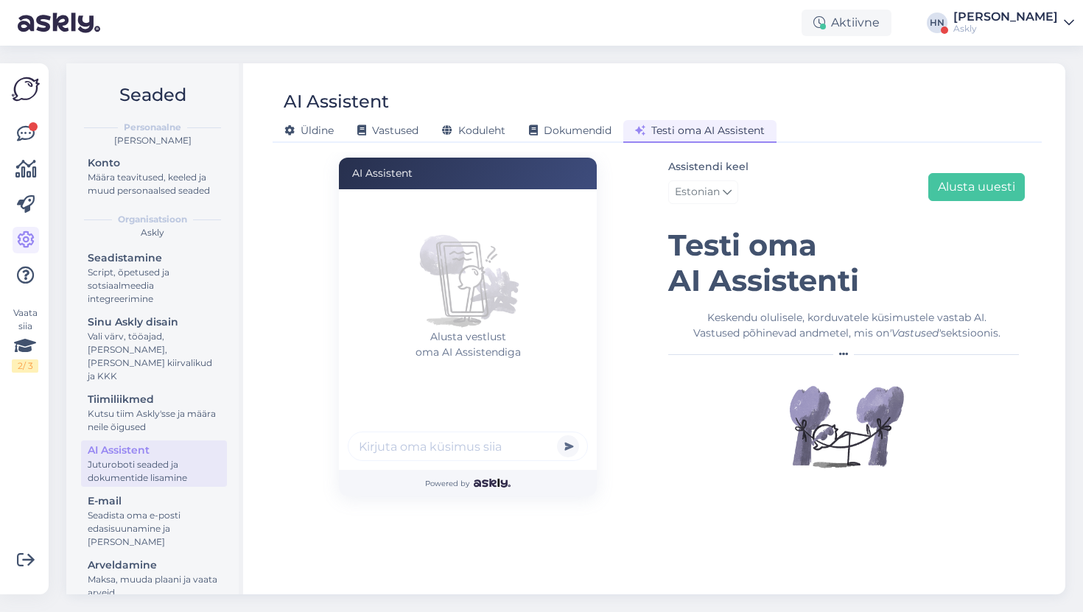
click at [441, 447] on input "text" at bounding box center [468, 446] width 240 height 29
type input "Do you have mobile app ?"
click at [557, 436] on button "submit" at bounding box center [568, 447] width 22 height 22
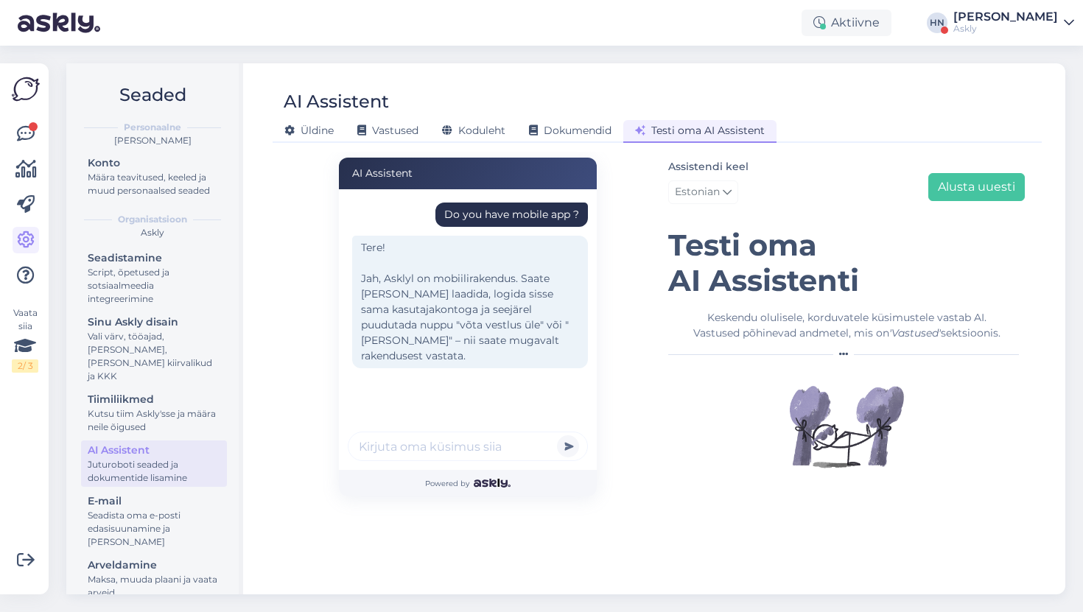
click at [419, 335] on div "Tere! Jah, Asklyl on mobiilirakendus. Saate selle alla laadida, logida sisse sa…" at bounding box center [470, 302] width 236 height 133
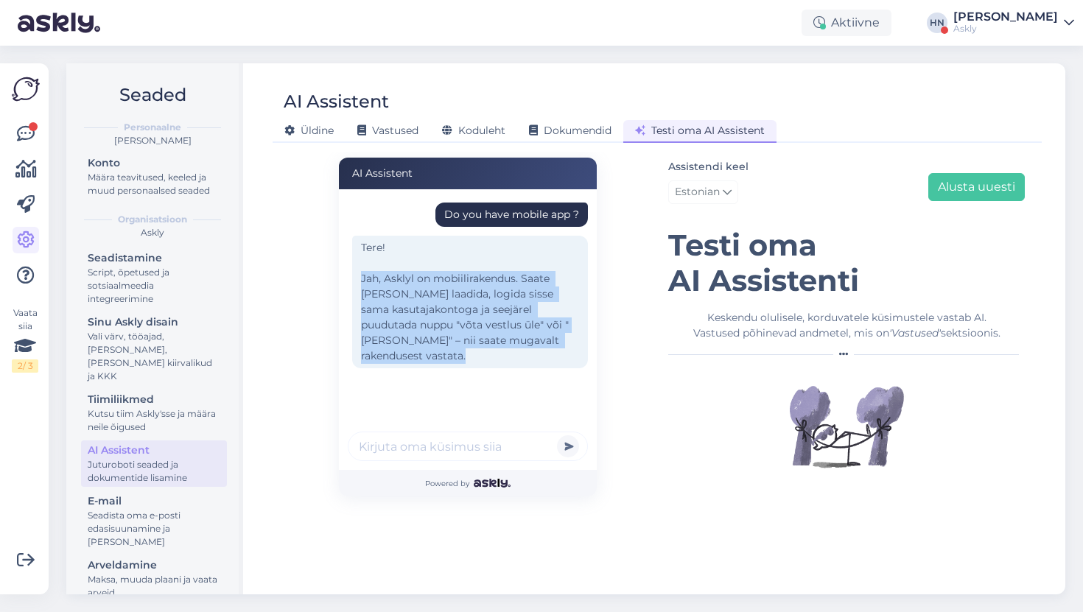
click at [419, 335] on div "Tere! Jah, Asklyl on mobiilirakendus. Saate selle alla laadida, logida sisse sa…" at bounding box center [470, 302] width 236 height 133
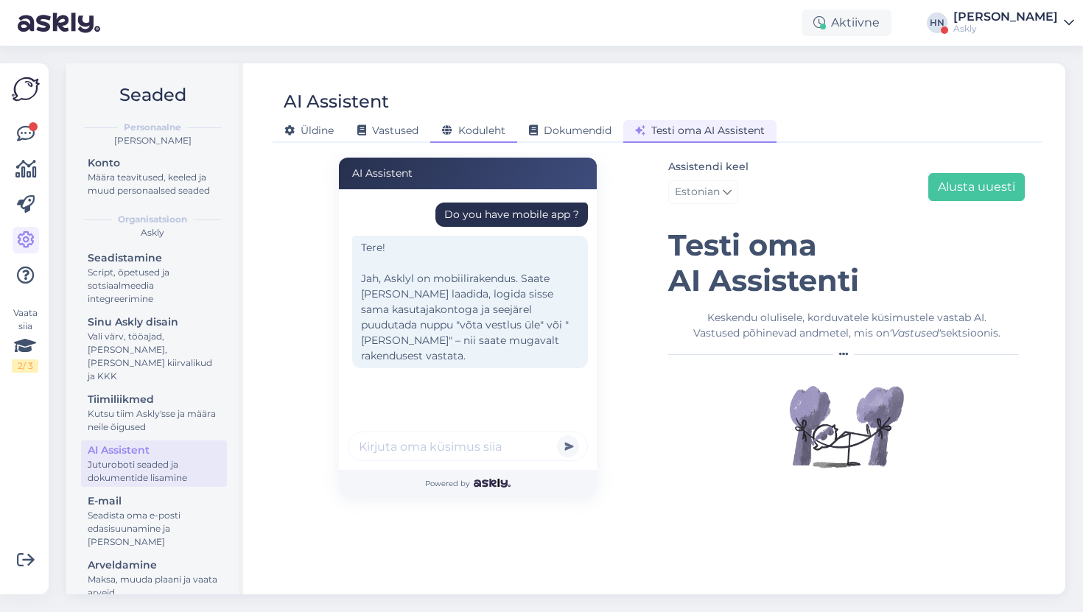
click at [517, 132] on div "Koduleht" at bounding box center [473, 131] width 87 height 23
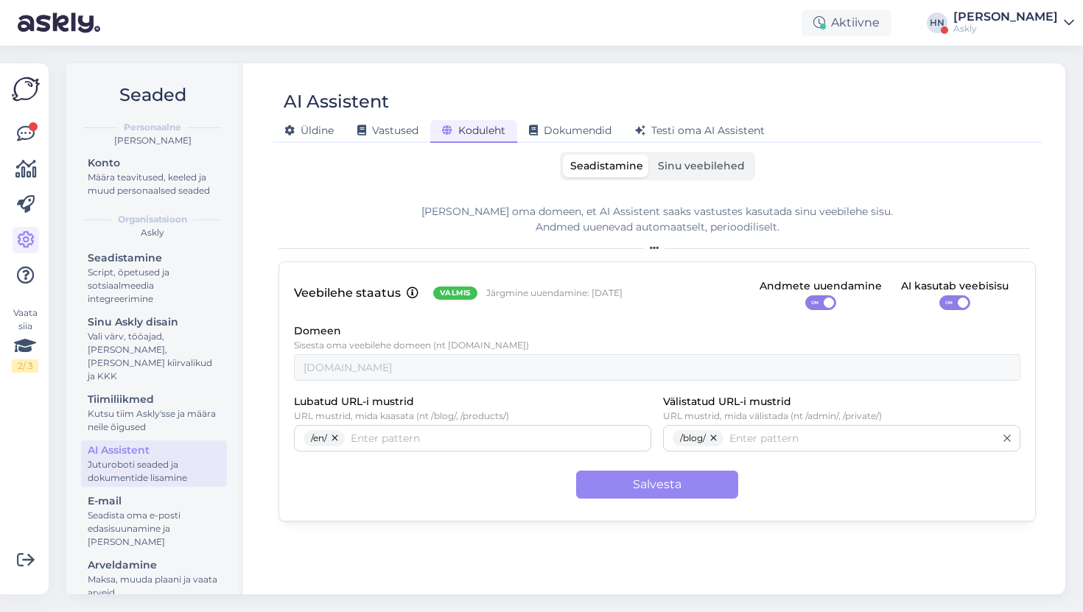
click at [942, 315] on div "Veebilehe staatus Valmis Järgmine uuendamine: 17 Sept Andmete uuendamine ON AI …" at bounding box center [658, 392] width 758 height 260
click at [955, 298] on span "ON" at bounding box center [949, 302] width 18 height 13
click at [940, 295] on input "ON" at bounding box center [940, 295] width 0 height 0
click at [675, 462] on div "Veebilehe staatus Valmis Järgmine uuendamine: 17 Sept Andmete uuendamine ON AI …" at bounding box center [658, 392] width 758 height 260
click at [673, 474] on button "Salvesta" at bounding box center [657, 485] width 162 height 28
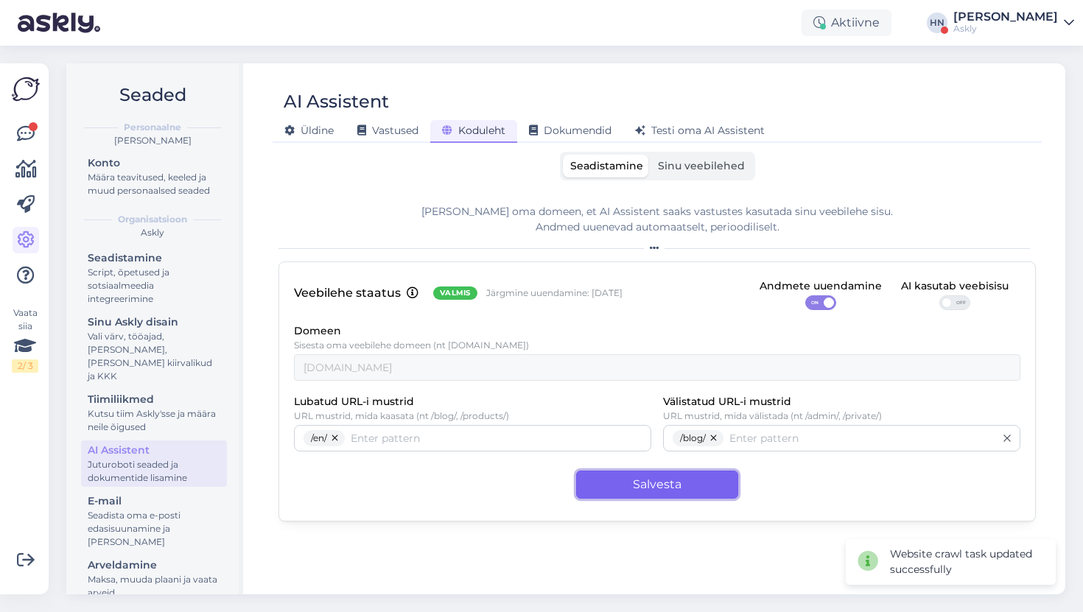
click at [673, 474] on button "Salvesta" at bounding box center [657, 485] width 162 height 28
